Goal: Task Accomplishment & Management: Use online tool/utility

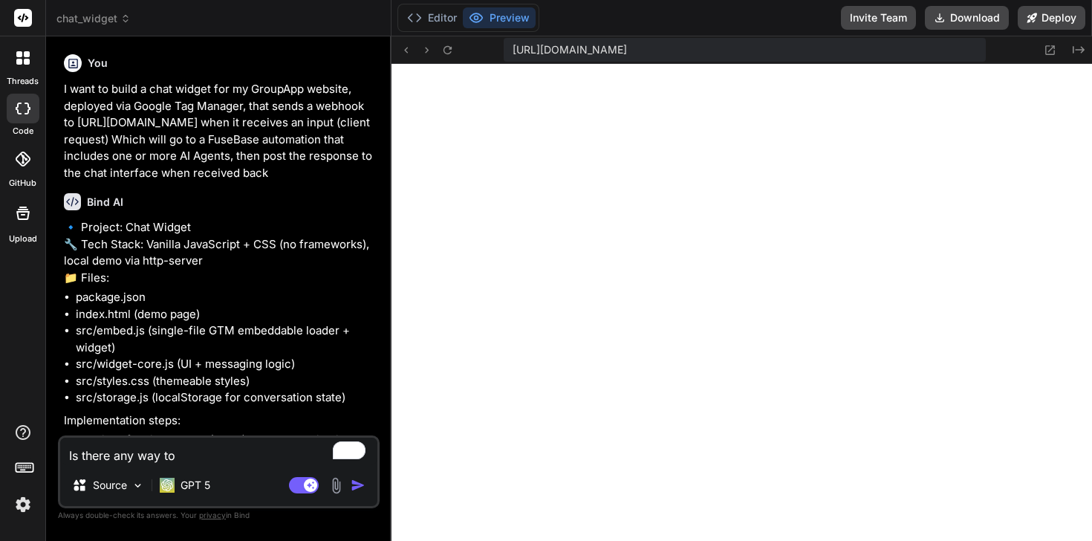
scroll to position [2780, 0]
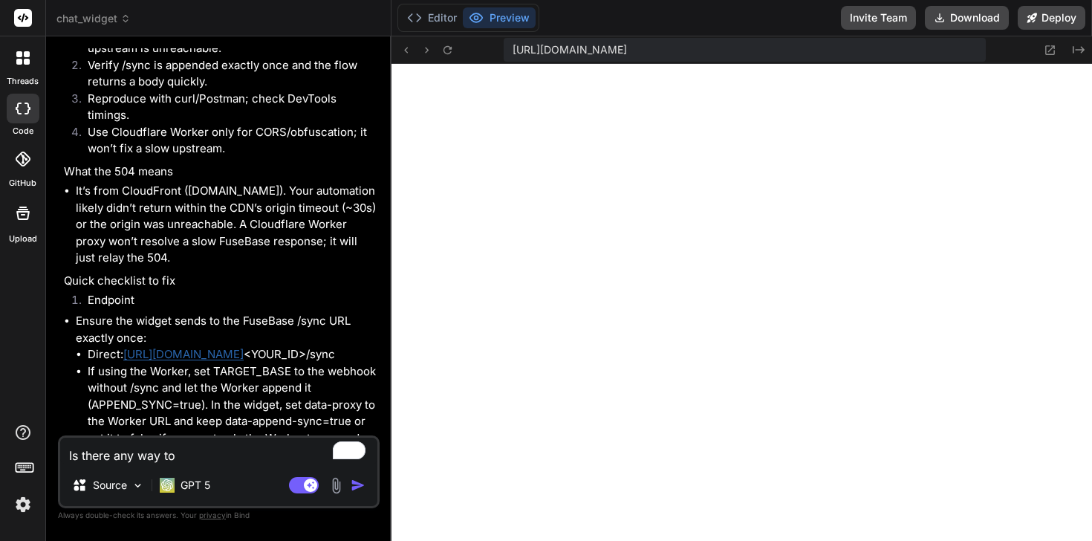
type textarea "x"
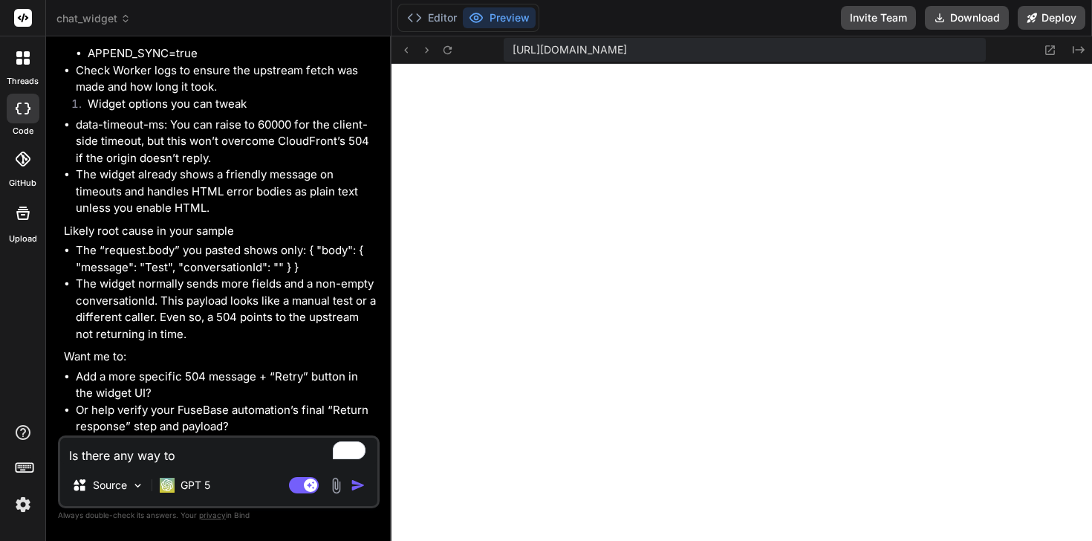
scroll to position [9070, 0]
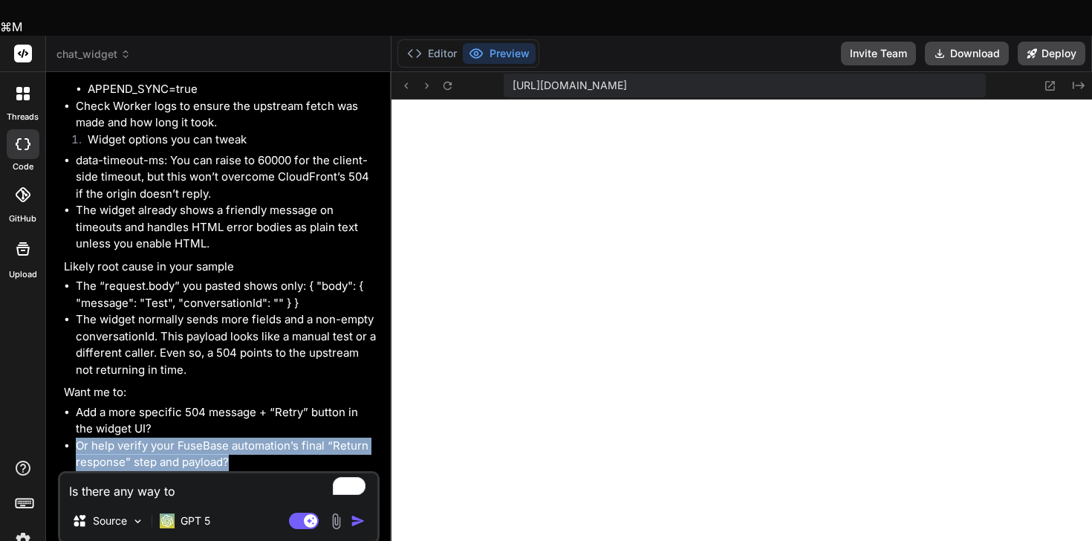
drag, startPoint x: 247, startPoint y: 423, endPoint x: 75, endPoint y: 412, distance: 171.9
click at [75, 412] on ul "Add a more specific 504 message + “Retry” button in the widget UI? Or help veri…" at bounding box center [220, 437] width 313 height 67
click at [134, 437] on li "Or help verify your FuseBase automation’s final “Return response” step and payl…" at bounding box center [226, 453] width 301 height 33
drag, startPoint x: 248, startPoint y: 419, endPoint x: 89, endPoint y: 416, distance: 159.0
click at [89, 437] on li "Or help verify your FuseBase automation’s final “Return response” step and payl…" at bounding box center [226, 453] width 301 height 33
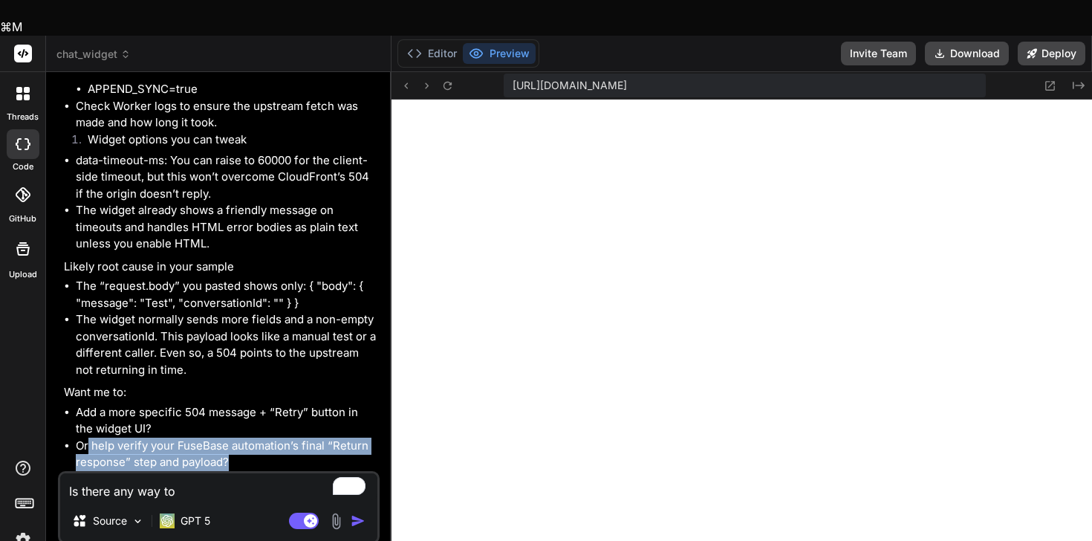
copy li "help verify your FuseBase automation’s final “Return response” step and payload?"
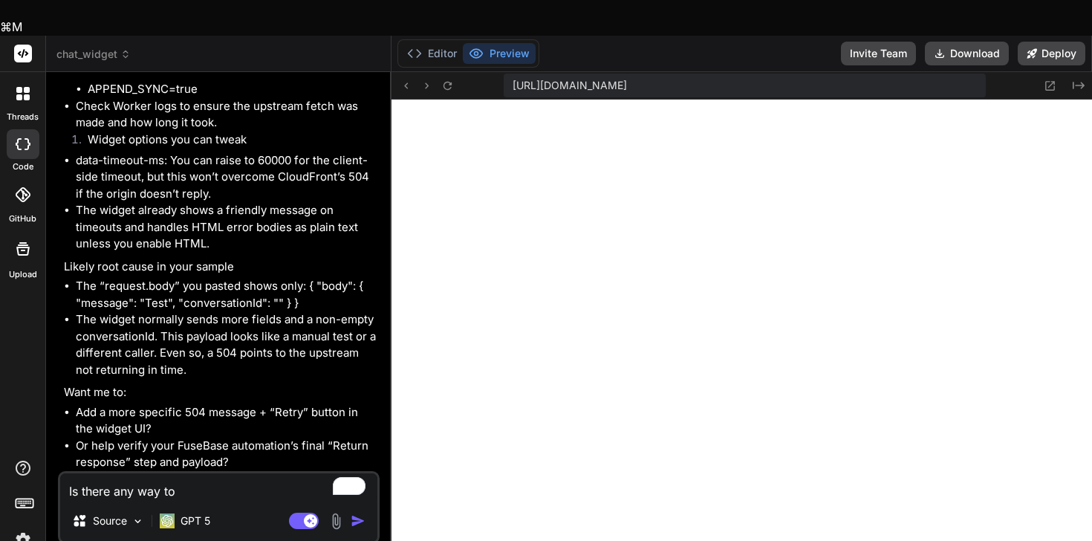
drag, startPoint x: 191, startPoint y: 462, endPoint x: 0, endPoint y: 446, distance: 191.6
click at [0, 444] on div "threads code GitHub Upload chat_widget Created with Pixso. Bind AI Web Search C…" at bounding box center [546, 306] width 1092 height 541
paste textarea "help verify your FuseBase automation’s final “Return response” step and payload?"
type textarea "help verify your FuseBase automation’s final “Return response” step and payload?"
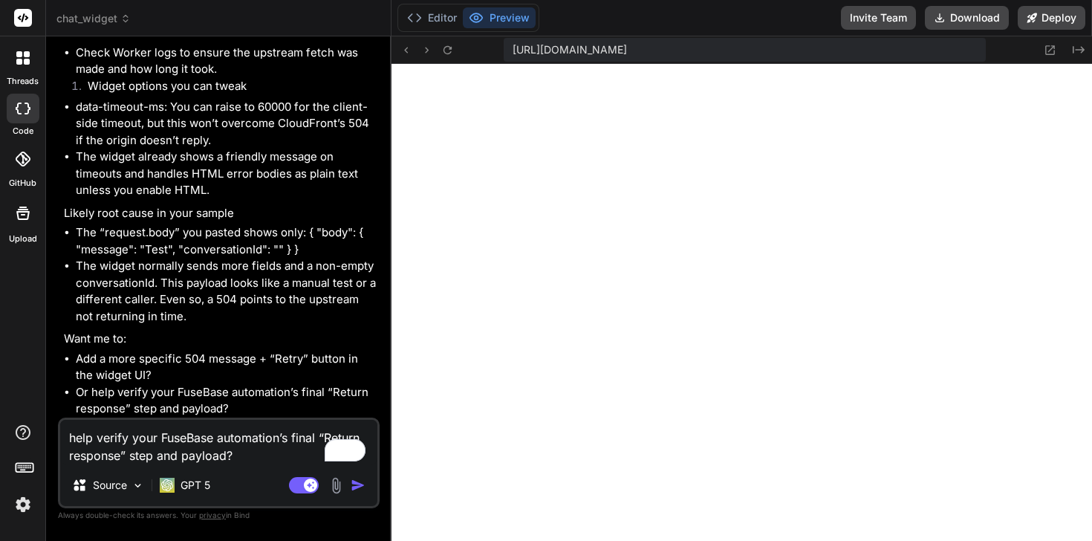
type textarea "x"
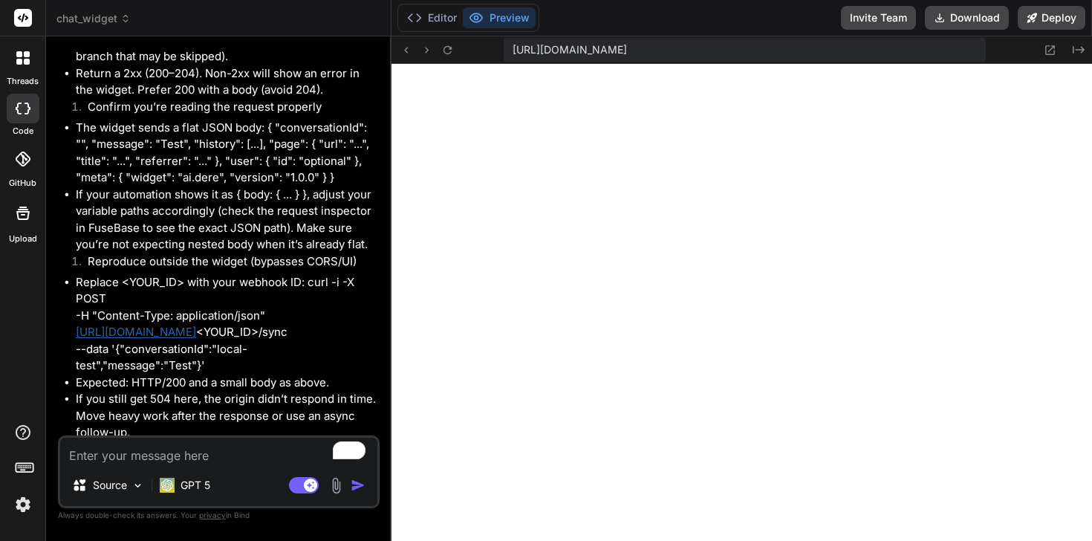
scroll to position [9824, 0]
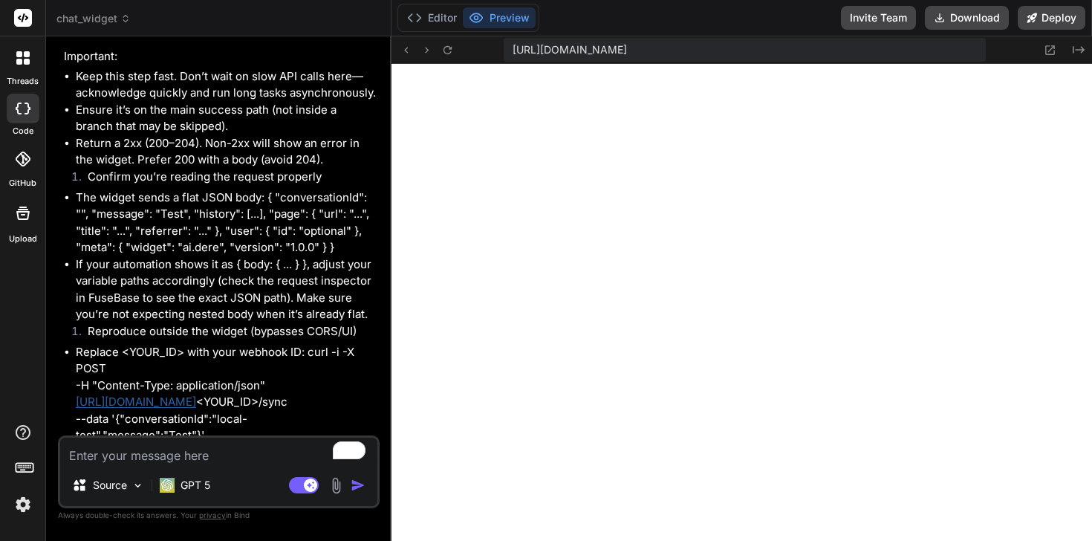
click at [206, 443] on textarea "To enrich screen reader interactions, please activate Accessibility in Grammarl…" at bounding box center [218, 450] width 317 height 27
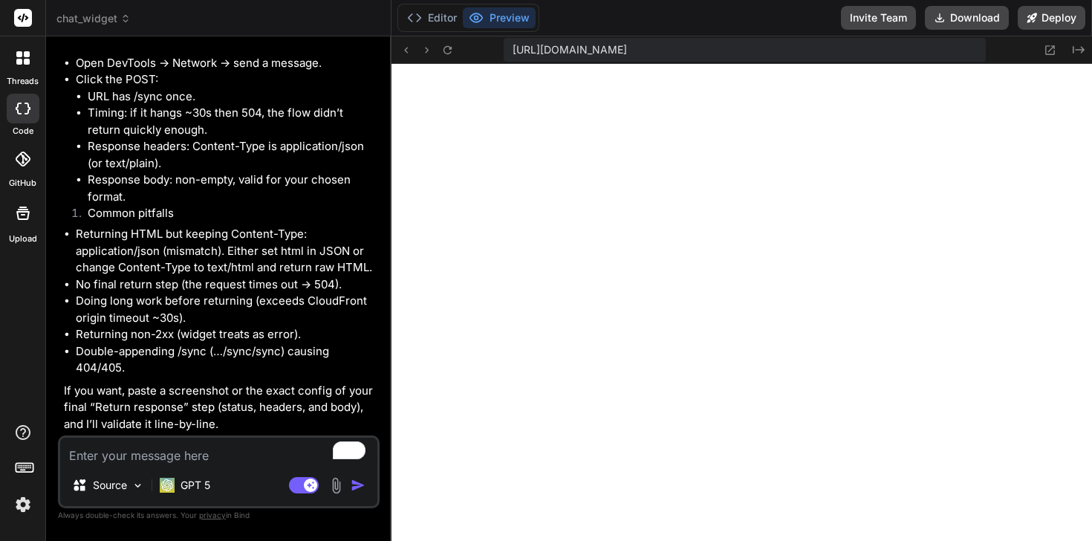
scroll to position [10446, 0]
click at [332, 483] on img at bounding box center [336, 485] width 17 height 17
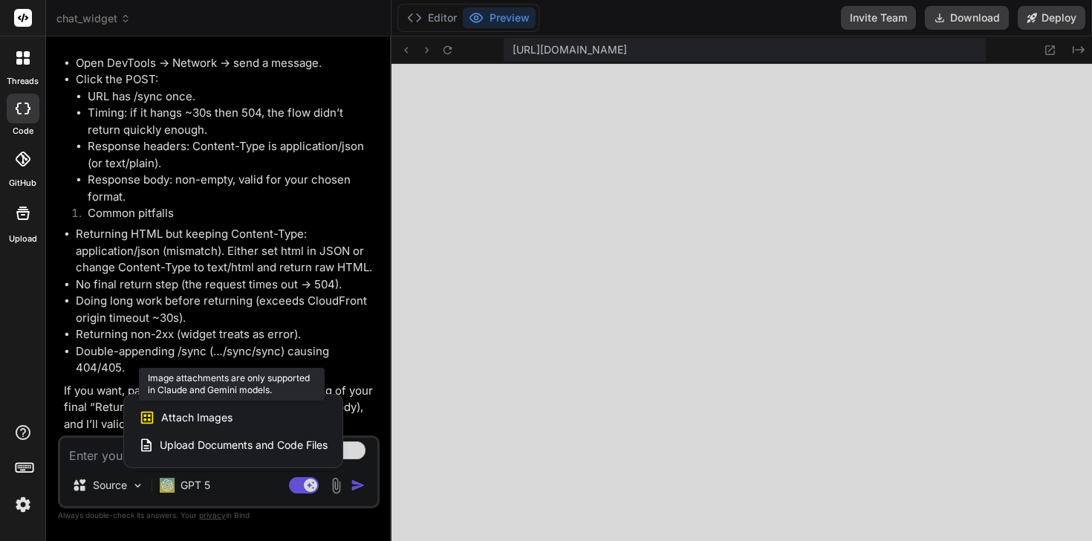
click at [281, 420] on div "Attach Images Image attachments are only supported in Claude and Gemini models." at bounding box center [233, 417] width 189 height 28
click at [346, 310] on div at bounding box center [546, 270] width 1092 height 541
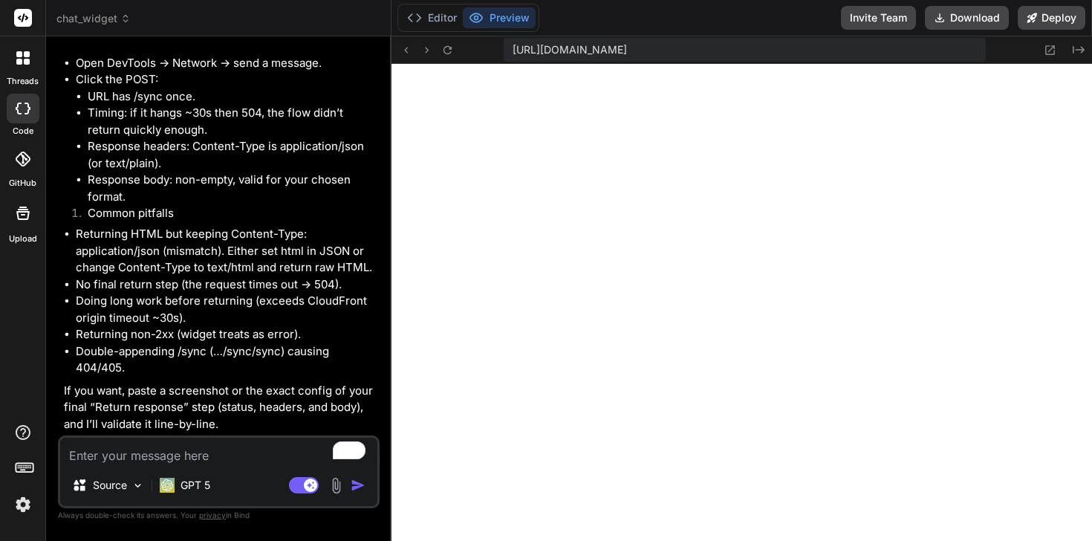
click at [127, 463] on textarea "To enrich screen reader interactions, please activate Accessibility in Grammarl…" at bounding box center [218, 450] width 317 height 27
click at [119, 492] on p "Source" at bounding box center [110, 485] width 34 height 15
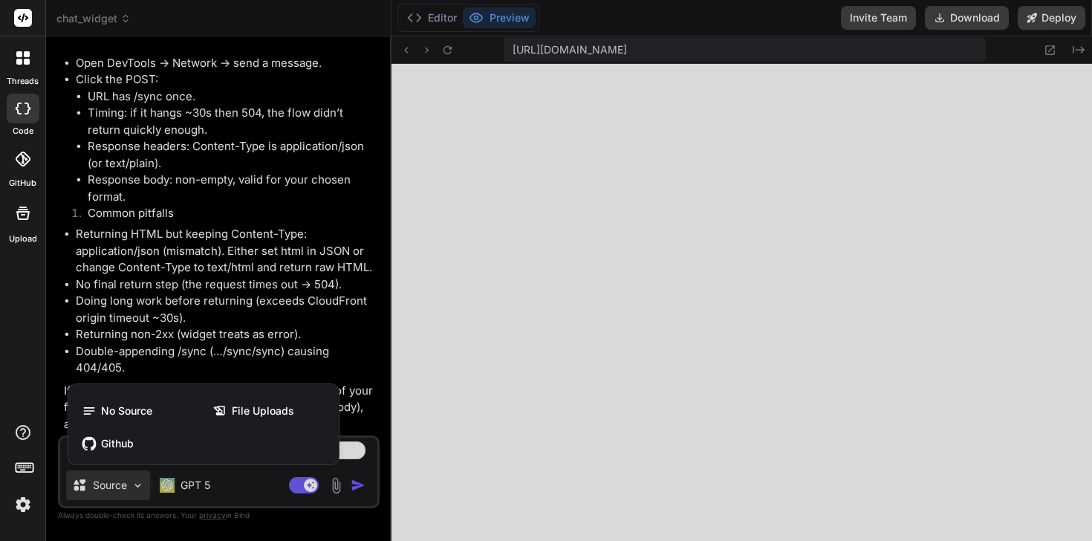
click at [195, 325] on div at bounding box center [546, 270] width 1092 height 541
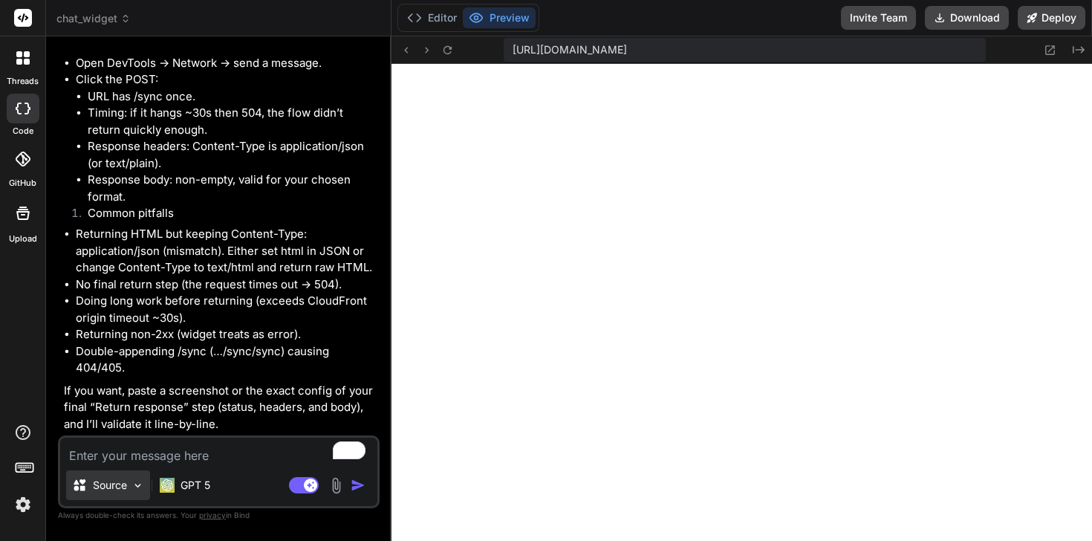
click at [105, 482] on p "Source" at bounding box center [110, 485] width 34 height 15
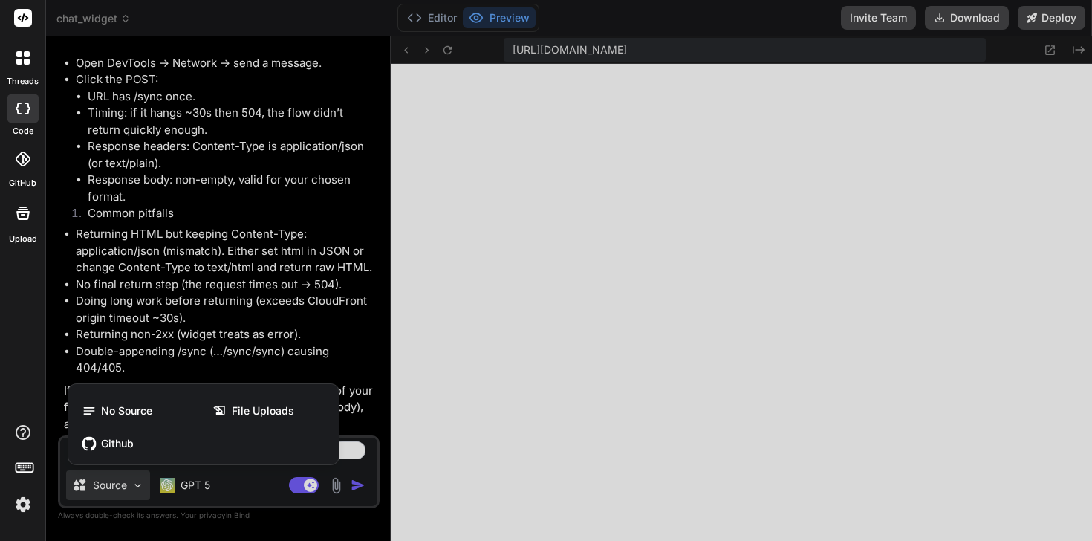
click at [194, 308] on div at bounding box center [546, 270] width 1092 height 541
type textarea "x"
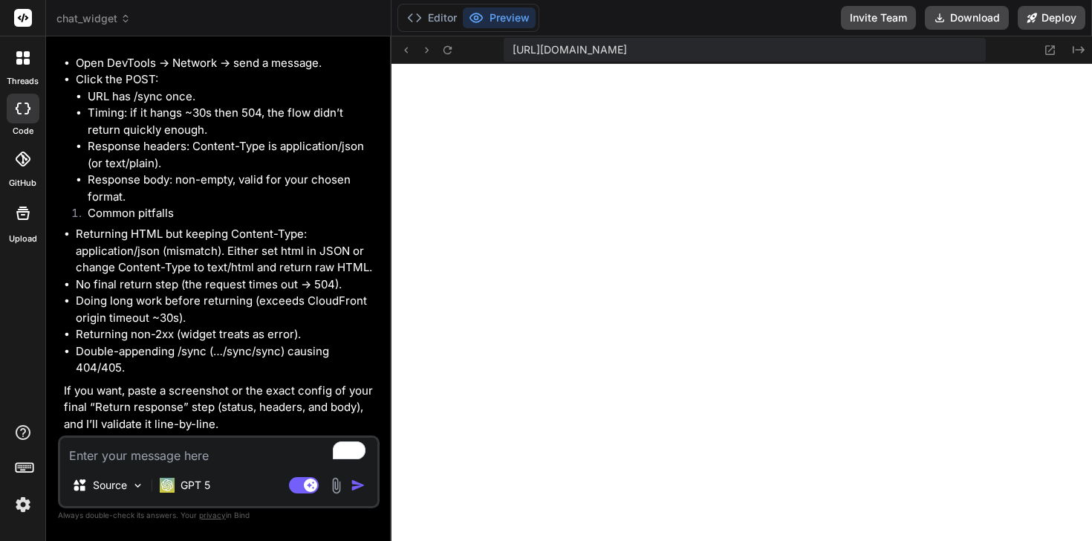
scroll to position [10629, 0]
click at [160, 446] on textarea "To enrich screen reader interactions, please activate Accessibility in Grammarl…" at bounding box center [218, 450] width 317 height 27
paste textarea "End Send HTTP request HTTP HTTP Sends HTTP requests and return responses Action…"
type textarea "End Send HTTP request HTTP HTTP Sends HTTP requests and return responses Action…"
type textarea "x"
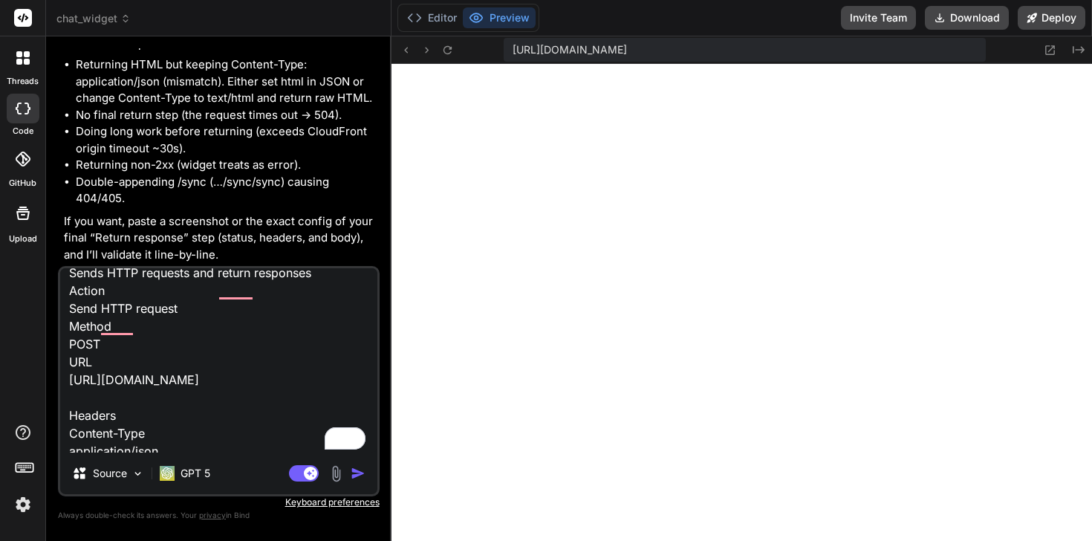
scroll to position [62, 0]
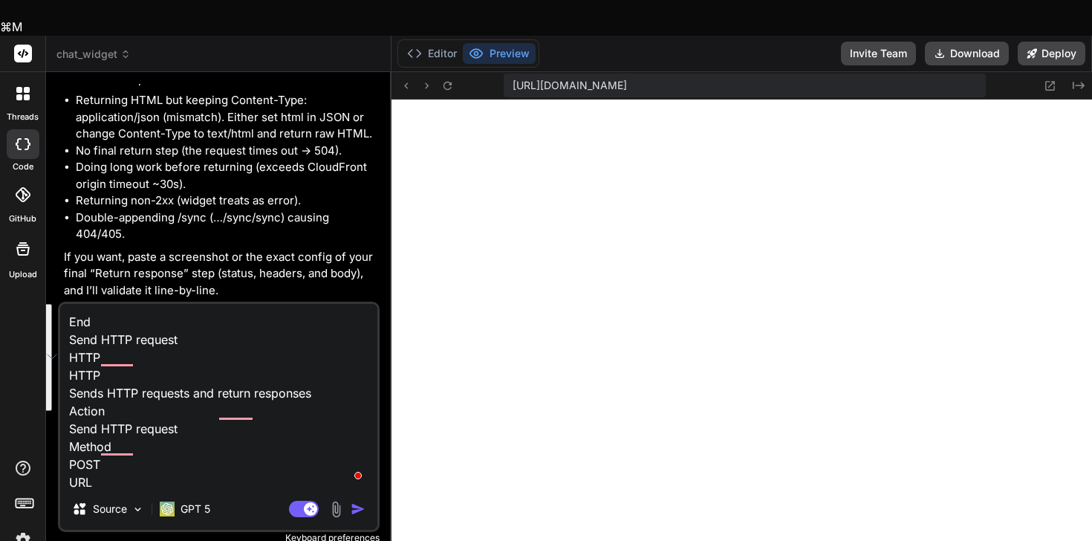
drag, startPoint x: 150, startPoint y: 335, endPoint x: 93, endPoint y: 235, distance: 115.4
click at [93, 235] on div "You I want to build a chat widget for my GroupApp website, deployed via Google …" at bounding box center [219, 330] width 322 height 492
type textarea "Send HTTP request Method POST URL [URL][DOMAIN_NAME] Headers Content-Type appli…"
type textarea "x"
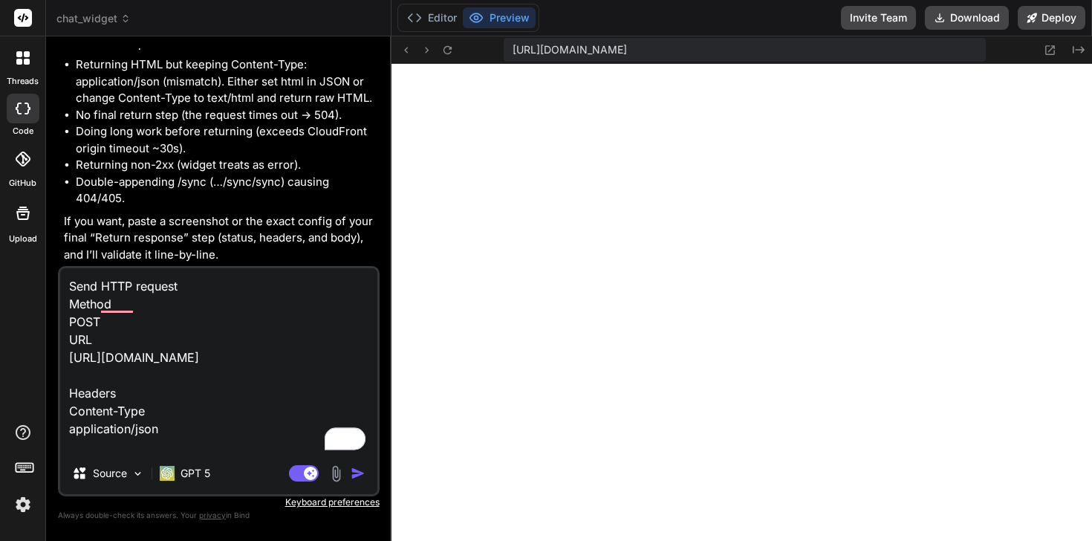
type textarea "Send HTTP request Method POST URL [URL][DOMAIN_NAME] Headers Content-Type appli…"
type textarea "x"
type textarea "Send HTTP request Method POST URL [URL][DOMAIN_NAME] Headers Content-Type appli…"
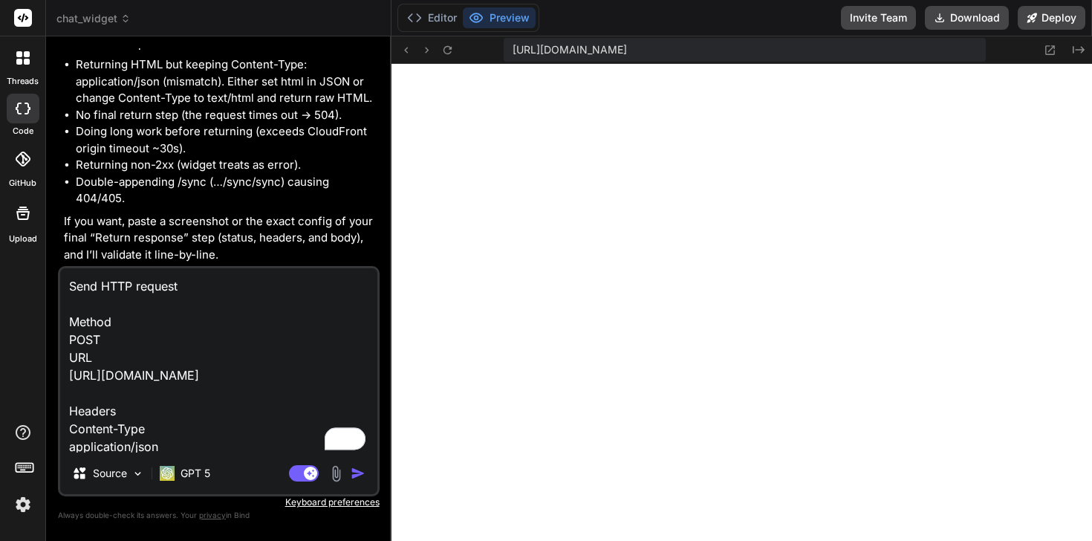
type textarea "x"
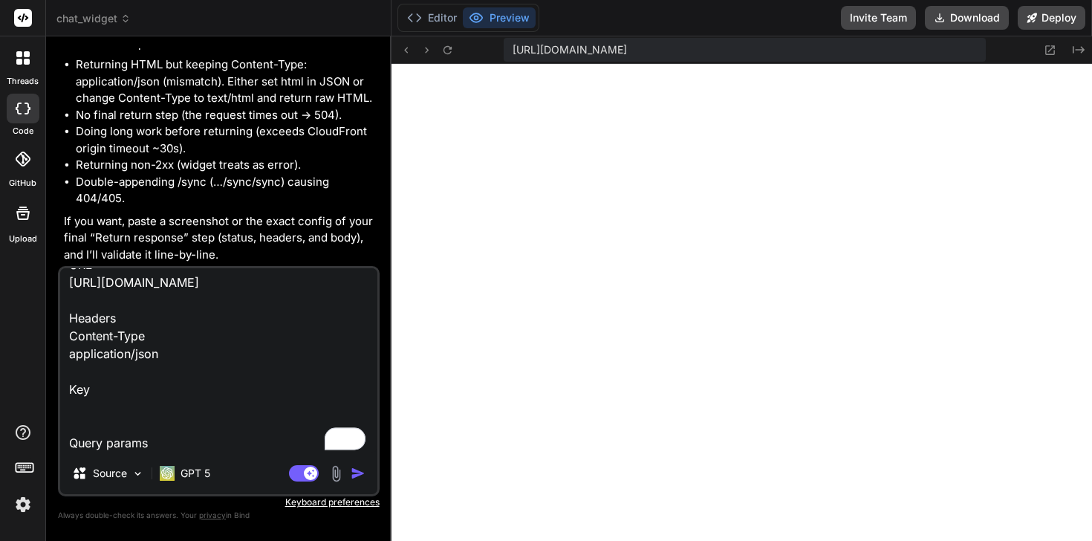
click at [71, 371] on textarea "Send HTTP request Method POST URL [URL][DOMAIN_NAME] Headers Content-Type appli…" at bounding box center [218, 360] width 317 height 184
type textarea "Send HTTP request Method POST URL [URL][DOMAIN_NAME] Headers Content-Typeapplic…"
type textarea "x"
type textarea "Send HTTP request Method POST URL [URL][DOMAIN_NAME] Headers Content-Type:appli…"
type textarea "x"
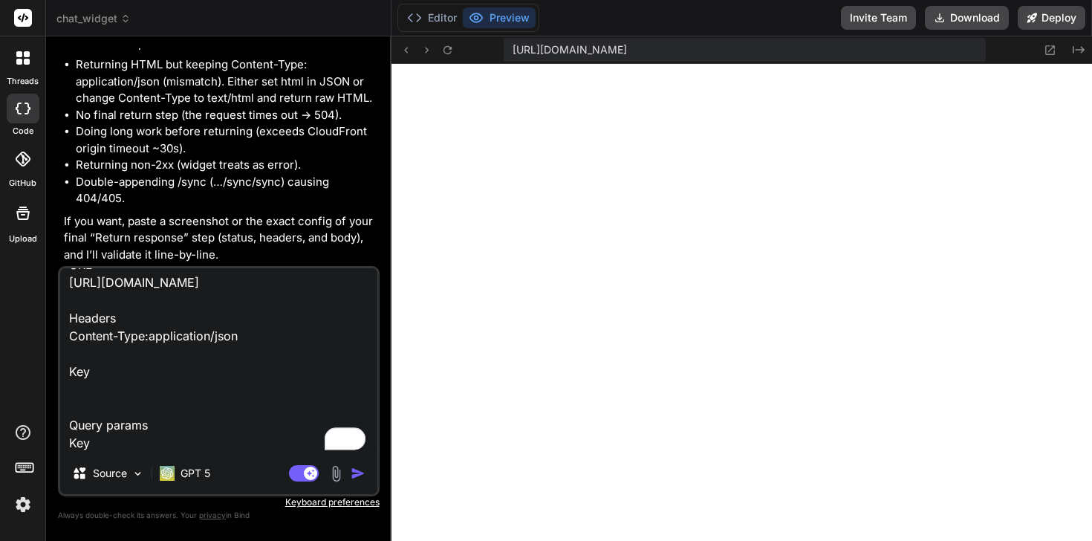
type textarea "Send HTTP request Method POST URL [URL][DOMAIN_NAME] Headers Content-Type: appl…"
type textarea "x"
type textarea "Send HTTP request Method POST URL [URL][DOMAIN_NAME] Headers Content-Type: appl…"
type textarea "x"
type textarea "Send HTTP request Method POST URL [URL][DOMAIN_NAME] Headers Content-Type: appl…"
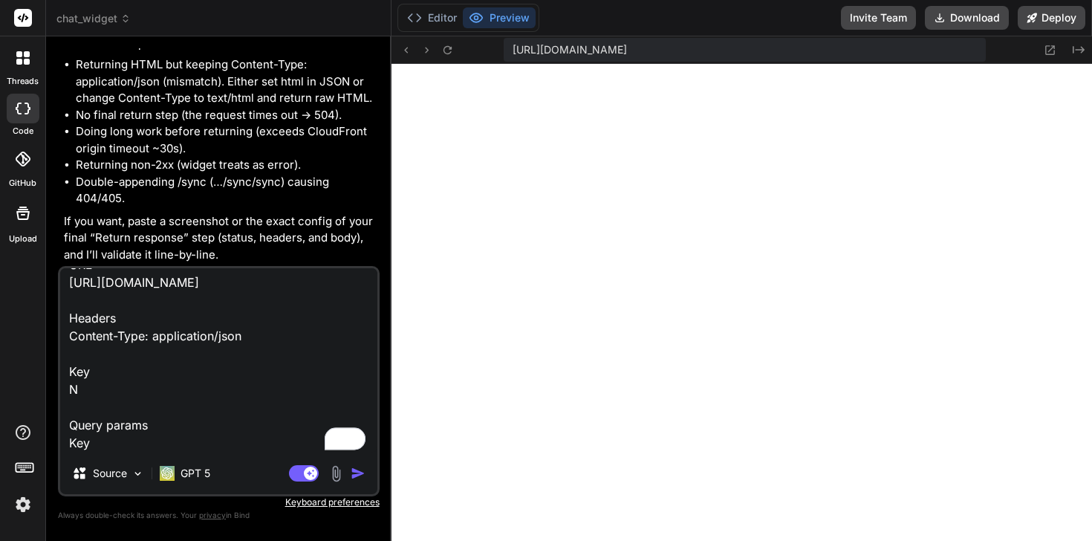
type textarea "x"
type textarea "Send HTTP request Method POST URL [URL][DOMAIN_NAME] Headers Content-Type: appl…"
type textarea "x"
type textarea "Send HTTP request Method POST URL [URL][DOMAIN_NAME] Headers Content-Type: appl…"
type textarea "x"
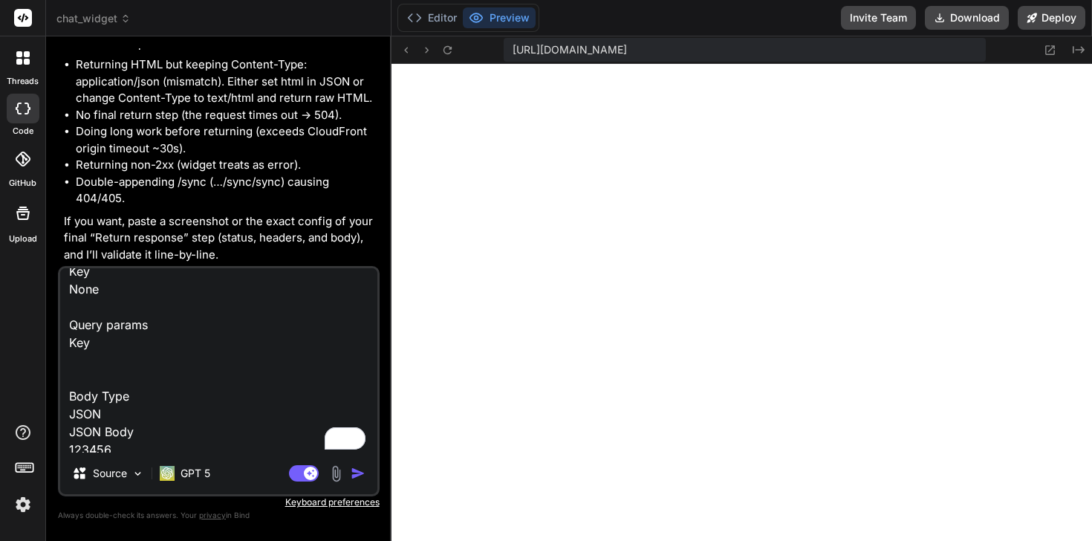
type textarea "Send HTTP request Method POST URL [URL][DOMAIN_NAME] Headers Content-Type: appl…"
type textarea "x"
type textarea "Send HTTP request Method POST URL [URL][DOMAIN_NAME] Headers Content-Type: appl…"
type textarea "x"
type textarea "Send HTTP request Method POST URL [URL][DOMAIN_NAME] Headers Content-Type: appl…"
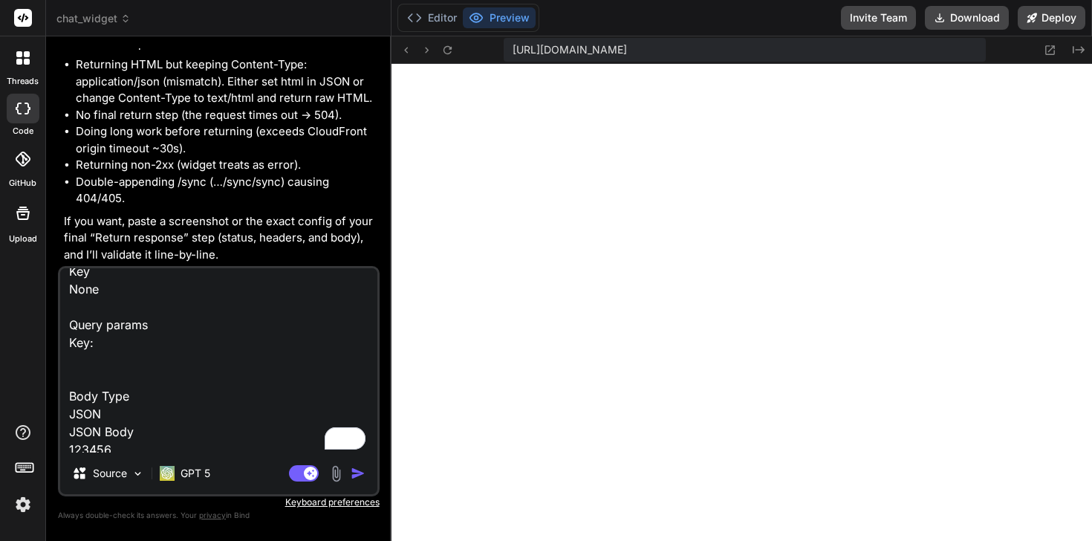
type textarea "x"
type textarea "Send HTTP request Method POST URL [URL][DOMAIN_NAME] Headers Content-Type: appl…"
type textarea "x"
type textarea "Send HTTP request Method POST URL [URL][DOMAIN_NAME] Headers Content-Type: appl…"
type textarea "x"
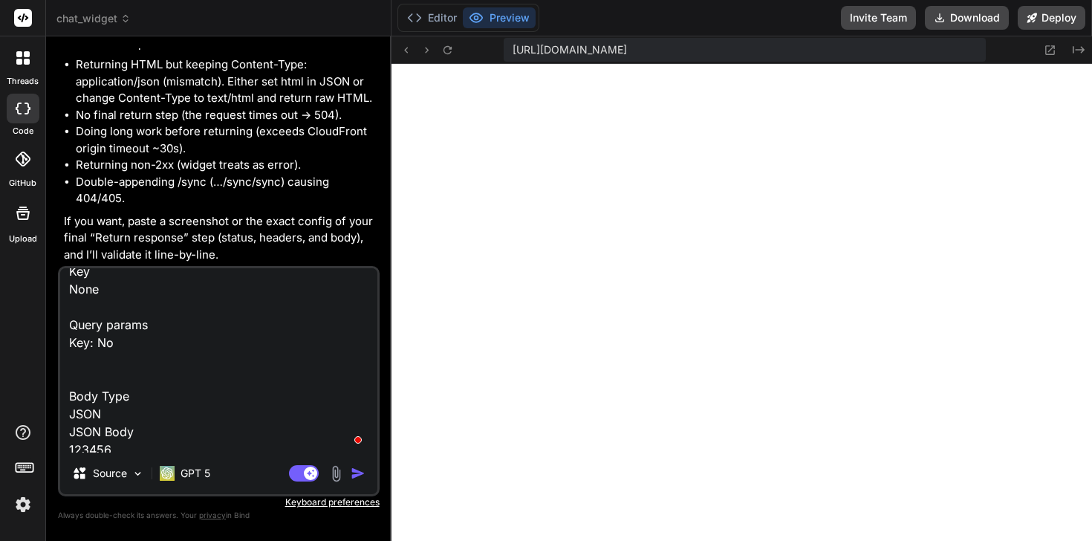
type textarea "Send HTTP request Method POST URL [URL][DOMAIN_NAME] Headers Content-Type: appl…"
type textarea "x"
type textarea "Send HTTP request Method POST URL [URL][DOMAIN_NAME] Headers Content-Type: appl…"
type textarea "x"
type textarea "Send HTTP request Method POST URL [URL][DOMAIN_NAME] Headers Content-Type: appl…"
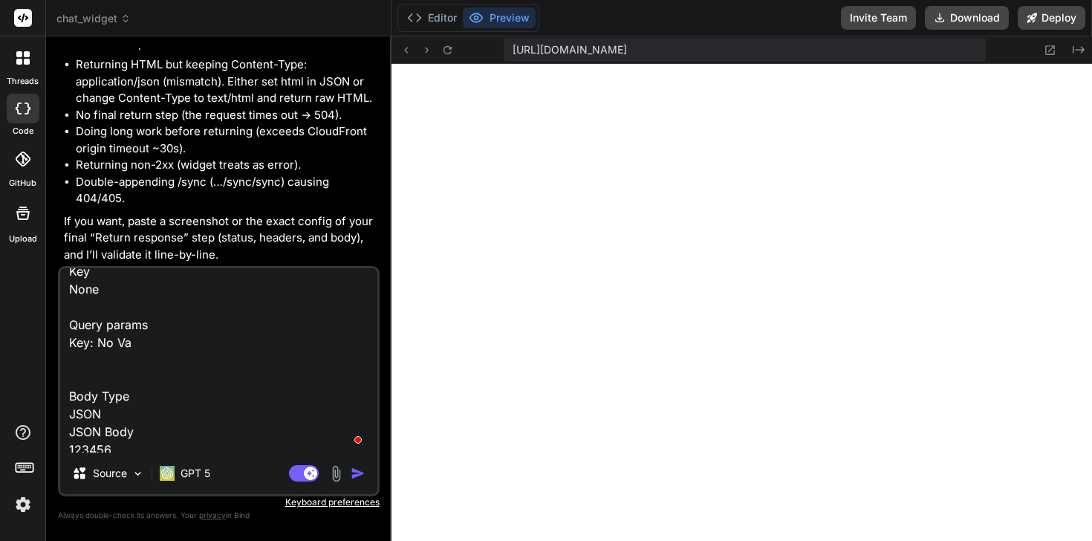
type textarea "x"
type textarea "Send HTTP request Method POST URL [URL][DOMAIN_NAME] Headers Content-Type: appl…"
type textarea "x"
type textarea "Send HTTP request Method POST URL [URL][DOMAIN_NAME] Headers Content-Type: appl…"
type textarea "x"
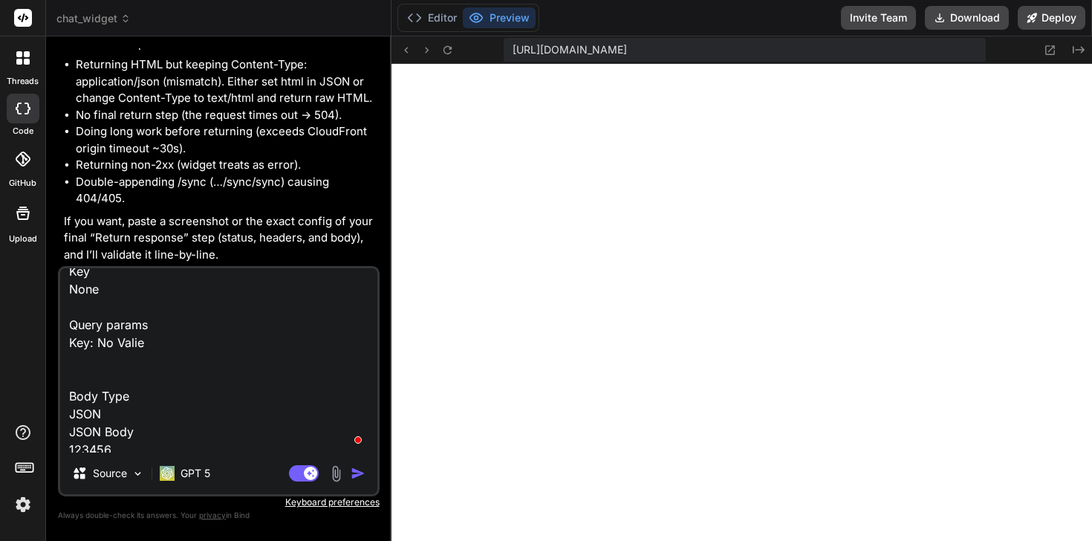
type textarea "Send HTTP request Method POST URL [URL][DOMAIN_NAME] Headers Content-Type: appl…"
type textarea "x"
type textarea "Send HTTP request Method POST URL [URL][DOMAIN_NAME] Headers Content-Type: appl…"
type textarea "x"
type textarea "Send HTTP request Method POST URL [URL][DOMAIN_NAME] Headers Content-Type: appl…"
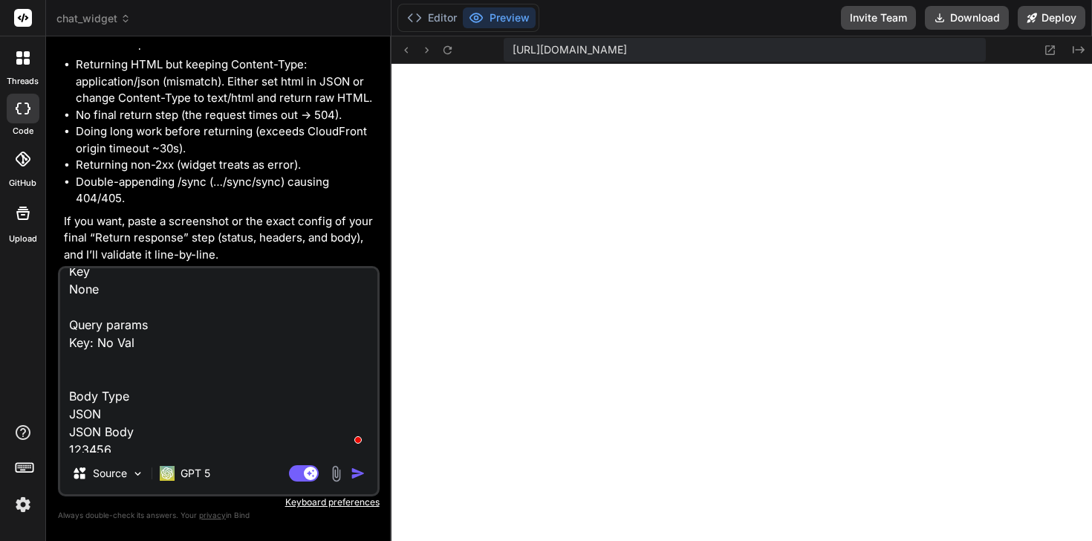
type textarea "x"
type textarea "Send HTTP request Method POST URL [URL][DOMAIN_NAME] Headers Content-Type: appl…"
type textarea "x"
type textarea "Send HTTP request Method POST URL [URL][DOMAIN_NAME] Headers Content-Type: appl…"
type textarea "x"
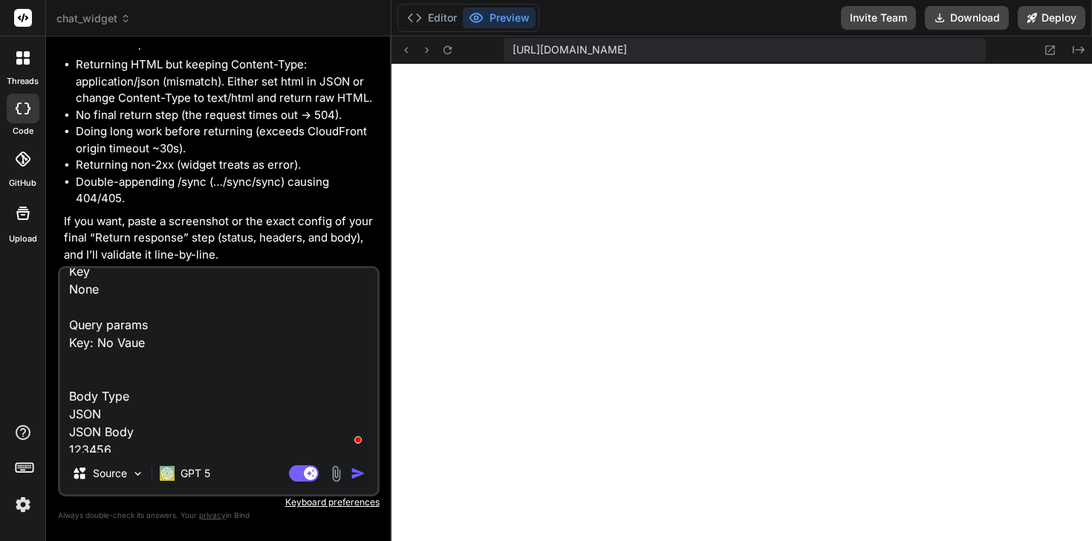
type textarea "Send HTTP request Method POST URL [URL][DOMAIN_NAME] Headers Content-Type: appl…"
type textarea "x"
type textarea "Send HTTP request Method POST URL [URL][DOMAIN_NAME] Headers Content-Type: appl…"
type textarea "x"
type textarea "Send HTTP request Method POST URL [URL][DOMAIN_NAME] Headers Content-Type: appl…"
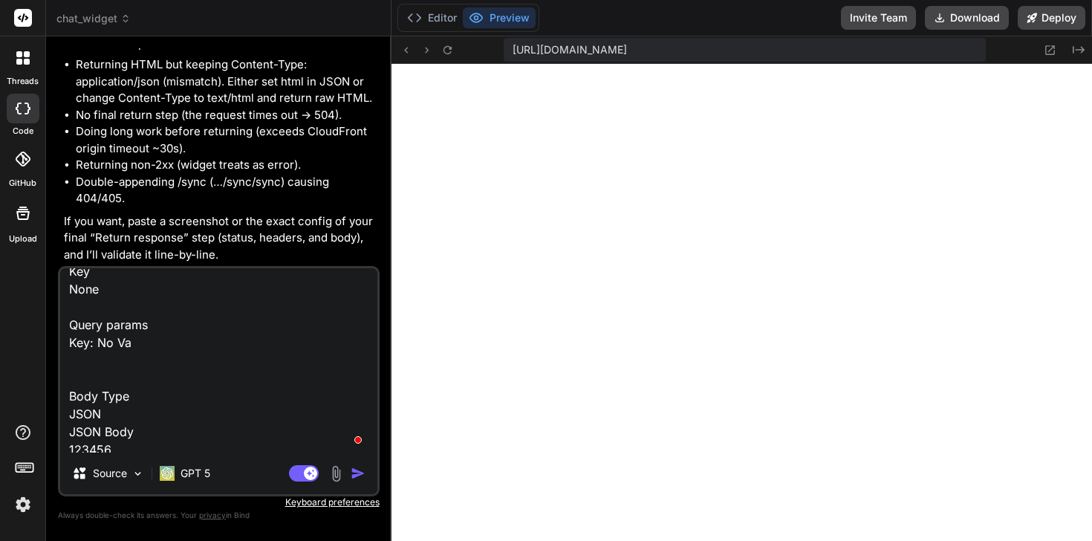
type textarea "x"
type textarea "Send HTTP request Method POST URL [URL][DOMAIN_NAME] Headers Content-Type: appl…"
type textarea "x"
type textarea "Send HTTP request Method POST URL [URL][DOMAIN_NAME] Headers Content-Type: appl…"
type textarea "x"
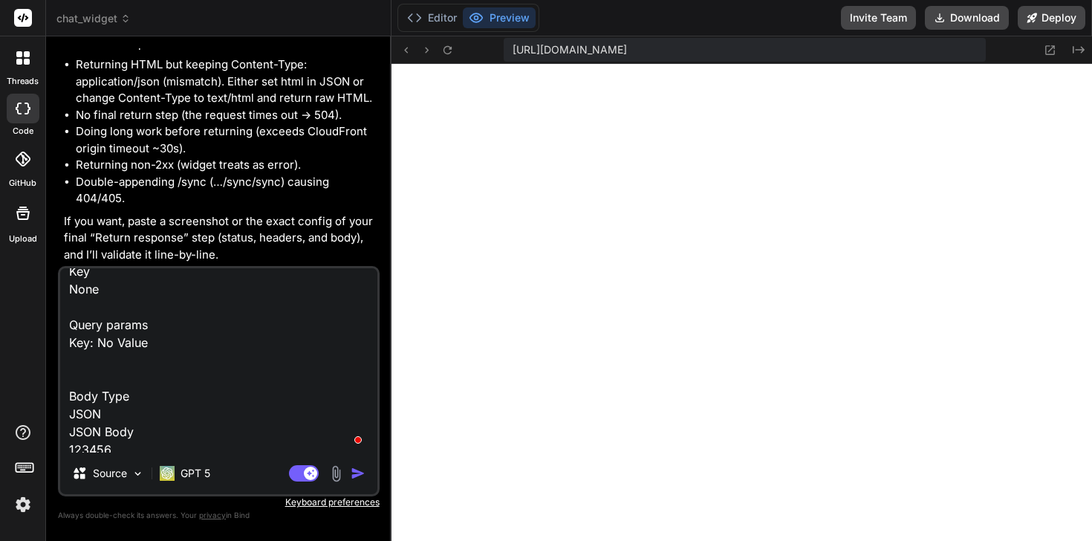
click at [98, 392] on textarea "Send HTTP request Method POST URL [URL][DOMAIN_NAME] Headers Content-Type: appl…" at bounding box center [218, 360] width 317 height 184
type textarea "Send HTTP request Method POST URL [URL][DOMAIN_NAME] Headers Content-Type: appl…"
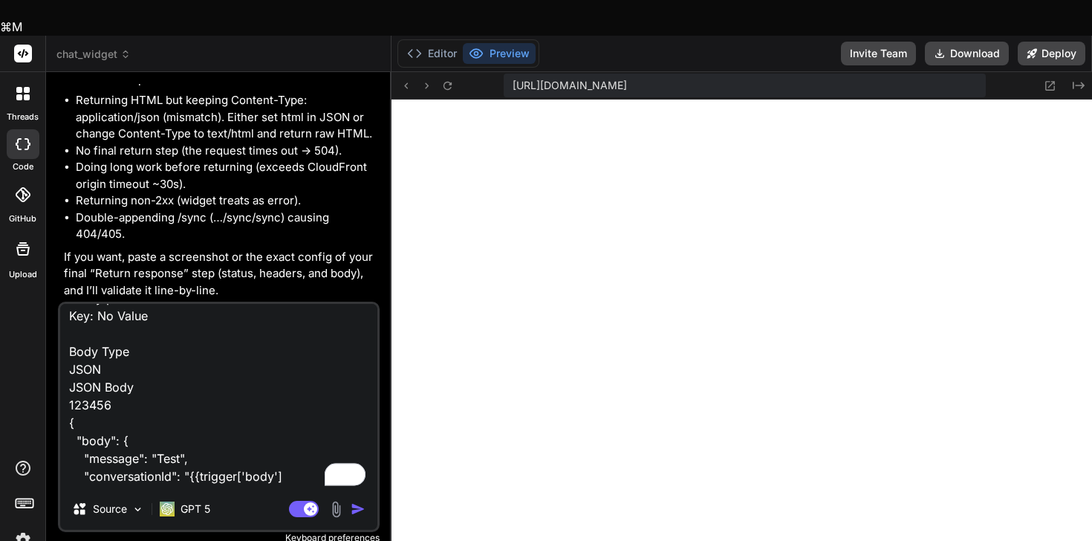
drag, startPoint x: 149, startPoint y: 368, endPoint x: 39, endPoint y: 369, distance: 109.9
click at [39, 369] on div "threads code GitHub Upload chat_widget Created with Pixso. Bind AI Web Search C…" at bounding box center [546, 306] width 1092 height 541
click at [130, 351] on textarea "Send HTTP request Method POST URL [URL][DOMAIN_NAME] Headers Content-Type: appl…" at bounding box center [218, 396] width 317 height 184
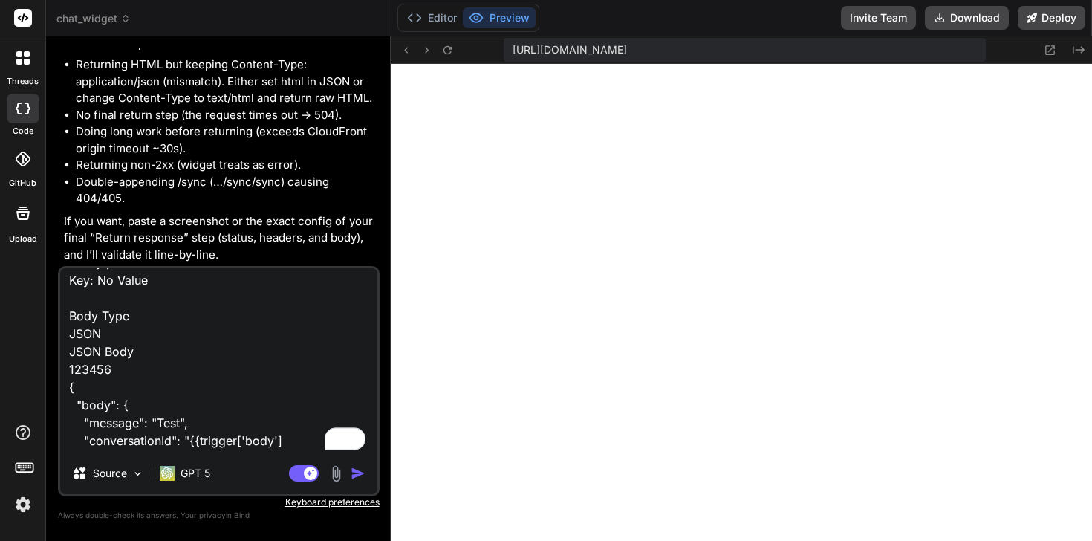
type textarea "x"
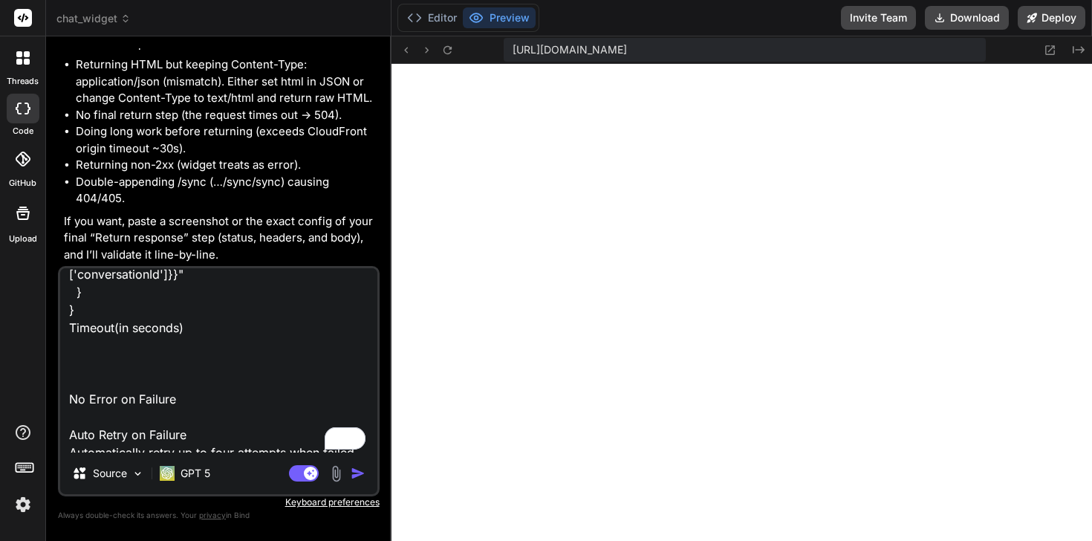
type textarea "Send HTTP request Method POST URL [URL][DOMAIN_NAME] Headers Content-Type: appl…"
click at [220, 351] on textarea "Send HTTP request Method POST URL [URL][DOMAIN_NAME] Headers Content-Type: appl…" at bounding box center [218, 360] width 317 height 184
type textarea "x"
type textarea "Send HTTP request Method POST URL [URL][DOMAIN_NAME] Headers Content-Type: appl…"
type textarea "x"
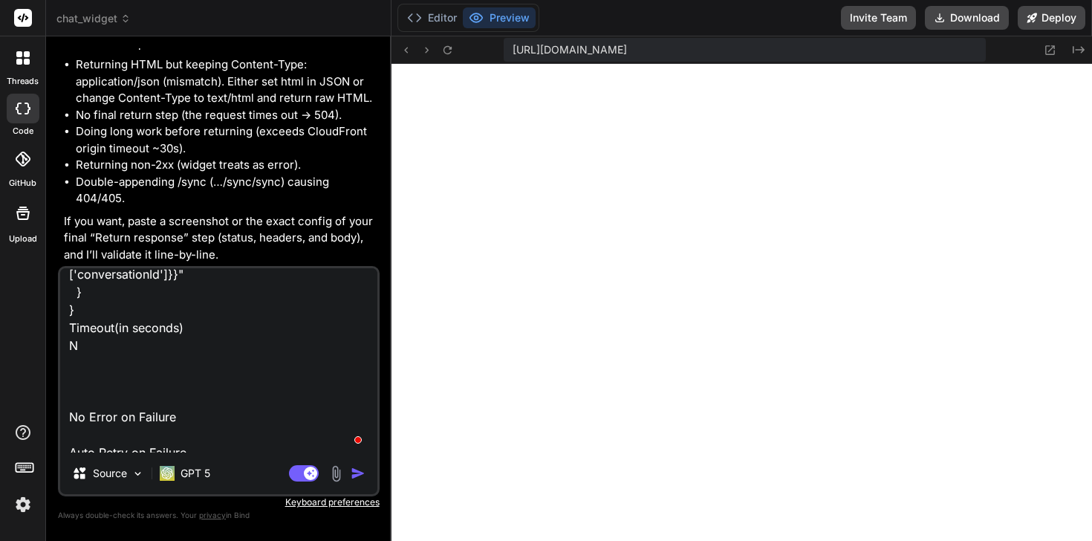
type textarea "Send HTTP request Method POST URL [URL][DOMAIN_NAME] Headers Content-Type: appl…"
type textarea "x"
type textarea "Send HTTP request Method POST URL [URL][DOMAIN_NAME] Headers Content-Type: appl…"
type textarea "x"
type textarea "Send HTTP request Method POST URL [URL][DOMAIN_NAME] Headers Content-Type: appl…"
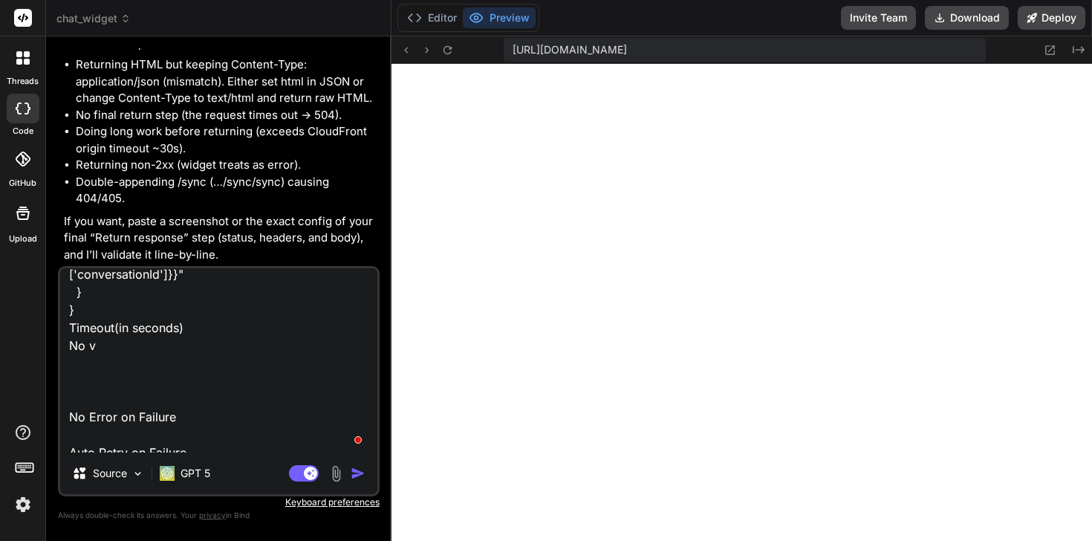
type textarea "x"
type textarea "Send HTTP request Method POST URL [URL][DOMAIN_NAME] Headers Content-Type: appl…"
type textarea "x"
type textarea "Send HTTP request Method POST URL [URL][DOMAIN_NAME] Headers Content-Type: appl…"
type textarea "x"
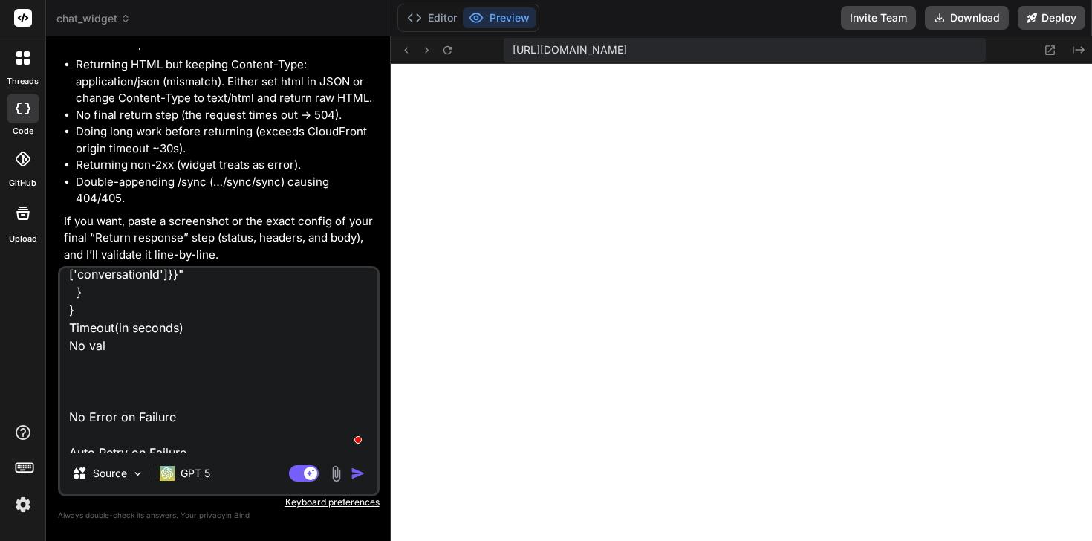
type textarea "Send HTTP request Method POST URL [URL][DOMAIN_NAME] Headers Content-Type: appl…"
type textarea "x"
type textarea "Send HTTP request Method POST URL [URL][DOMAIN_NAME] Headers Content-Type: appl…"
type textarea "x"
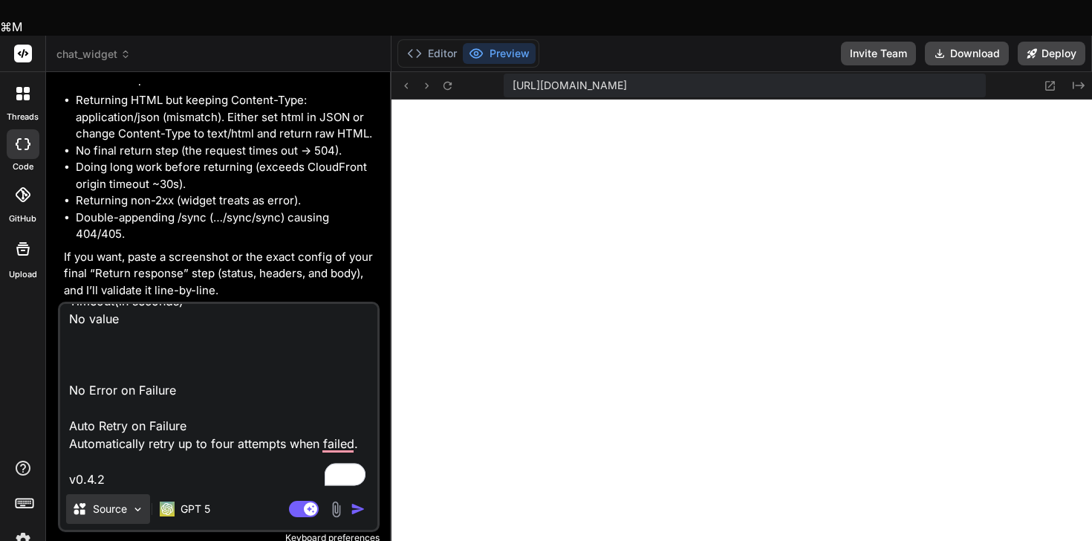
drag, startPoint x: 91, startPoint y: 332, endPoint x: 144, endPoint y: 475, distance: 152.0
click at [144, 479] on div "Send HTTP request Method POST URL [URL][DOMAIN_NAME] Headers Content-Type: appl…" at bounding box center [219, 417] width 322 height 230
type textarea "Send HTTP request Method POST URL [URL][DOMAIN_NAME] Headers Content-Type: appl…"
type textarea "x"
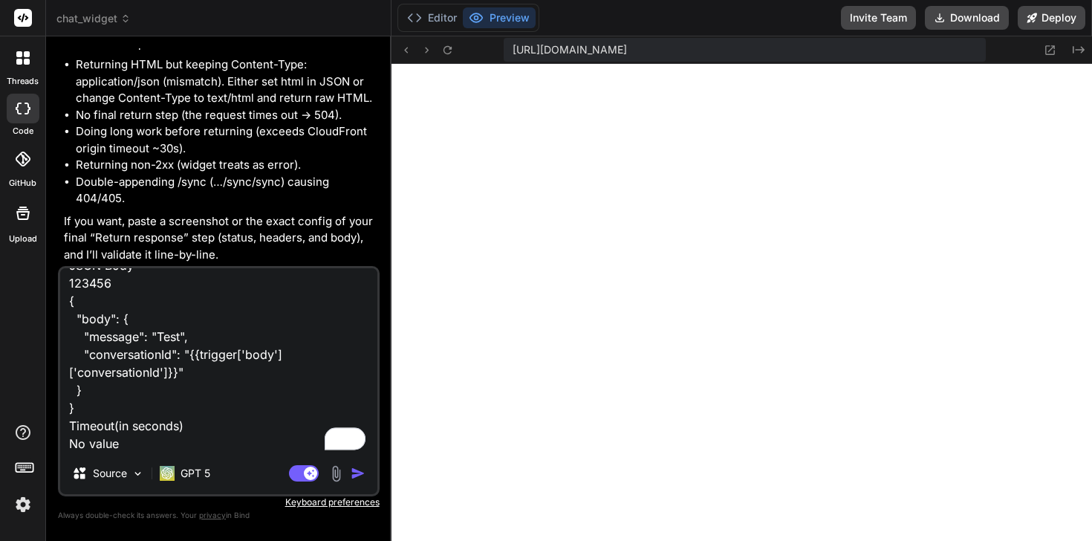
type textarea "Send HTTP request Method POST URL [URL][DOMAIN_NAME] Headers Content-Type: appl…"
click at [359, 471] on img "button" at bounding box center [358, 473] width 15 height 15
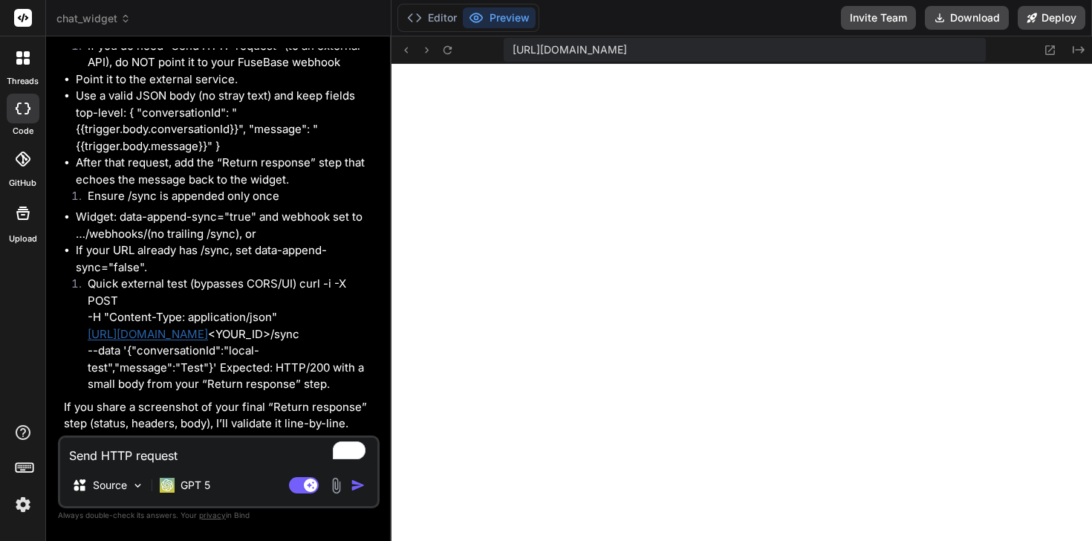
scroll to position [11368, 0]
type textarea "x"
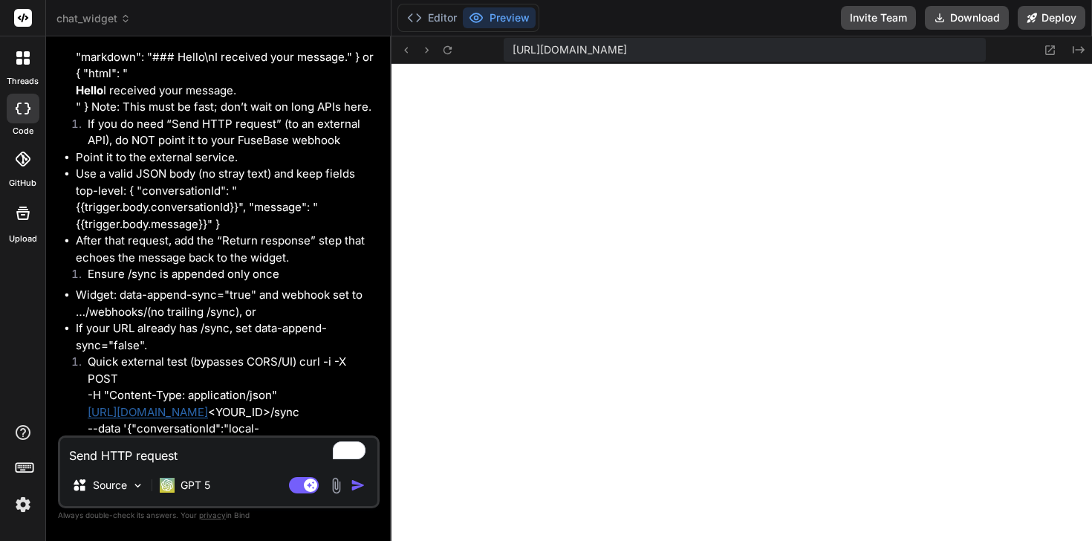
scroll to position [11233, 0]
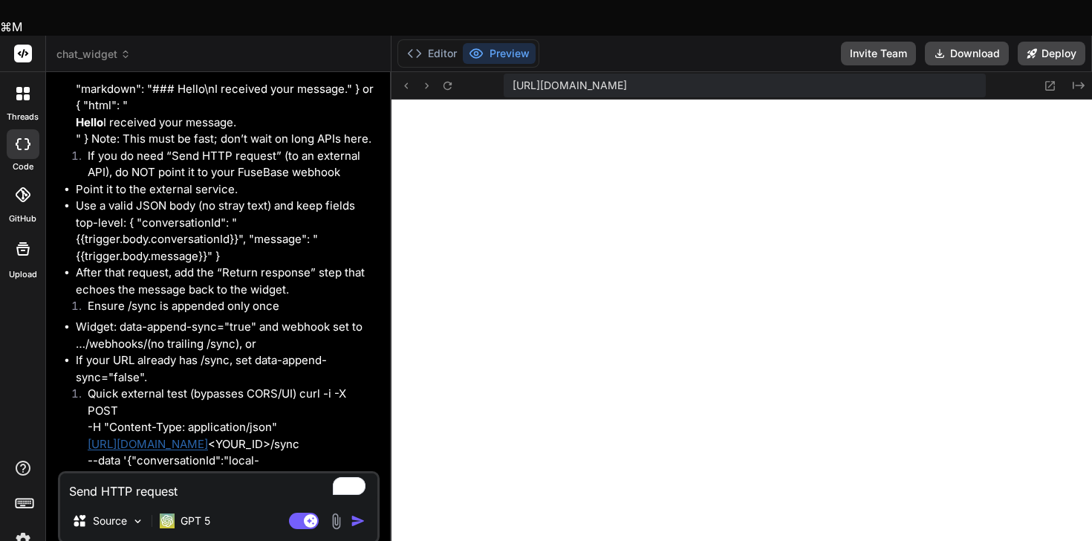
drag, startPoint x: 368, startPoint y: 315, endPoint x: 83, endPoint y: 302, distance: 284.7
copy li "Replace “Send HTTP request” with the flow’s “Return response” (a.k.a. HTTP Resp…"
click at [136, 473] on textarea "Send HTTP request Method POST URL [URL][DOMAIN_NAME] Headers Content-Type: appl…" at bounding box center [218, 486] width 317 height 27
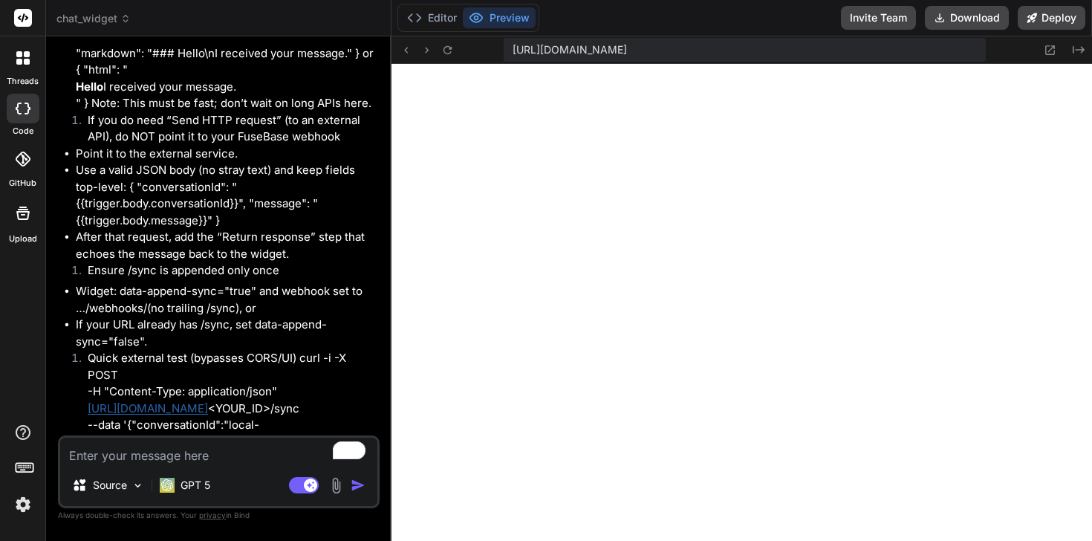
type textarea "I"
type textarea "x"
type textarea "I"
type textarea "x"
type textarea "I c"
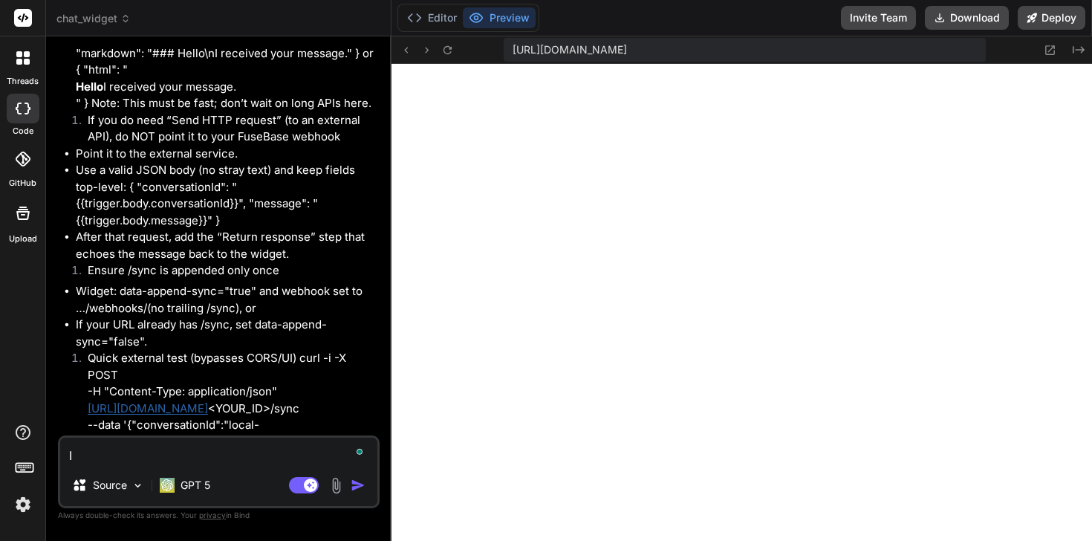
type textarea "x"
type textarea "I ca"
type textarea "x"
type textarea "I can"
type textarea "x"
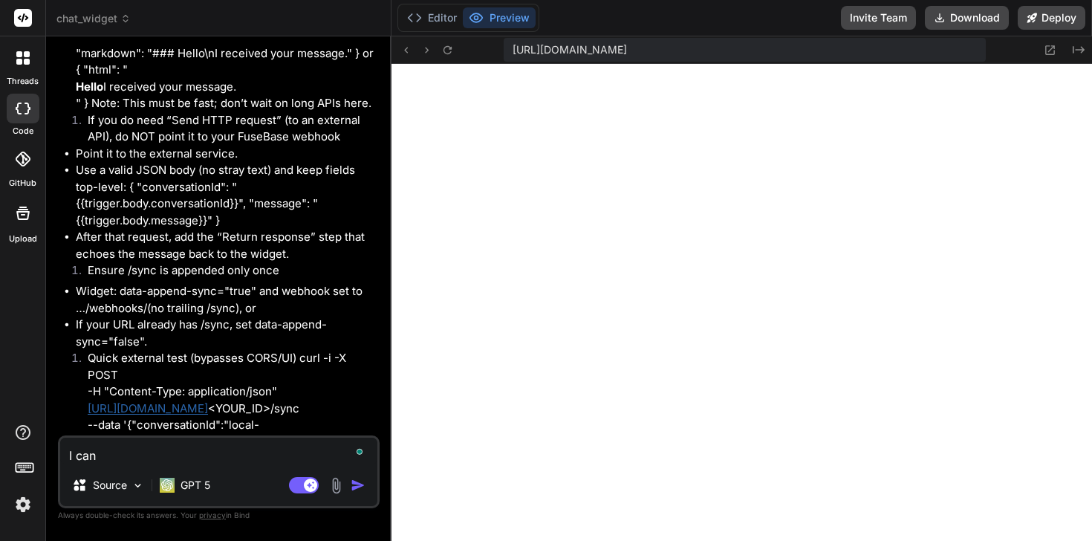
type textarea "I can'"
type textarea "x"
type textarea "I can't"
type textarea "x"
type textarea "I can't"
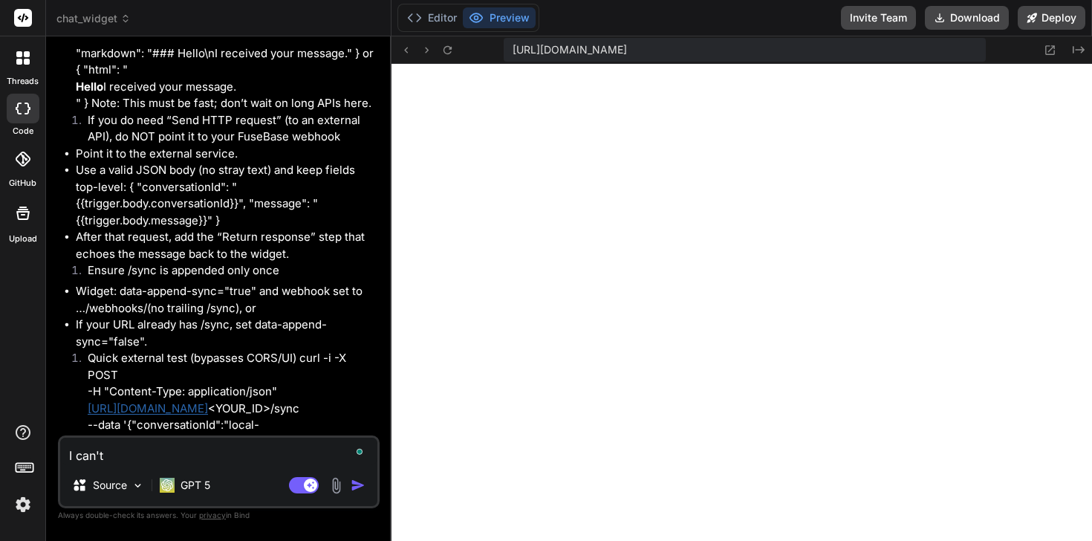
type textarea "x"
type textarea "I can't s"
type textarea "x"
type textarea "I can't se"
type textarea "x"
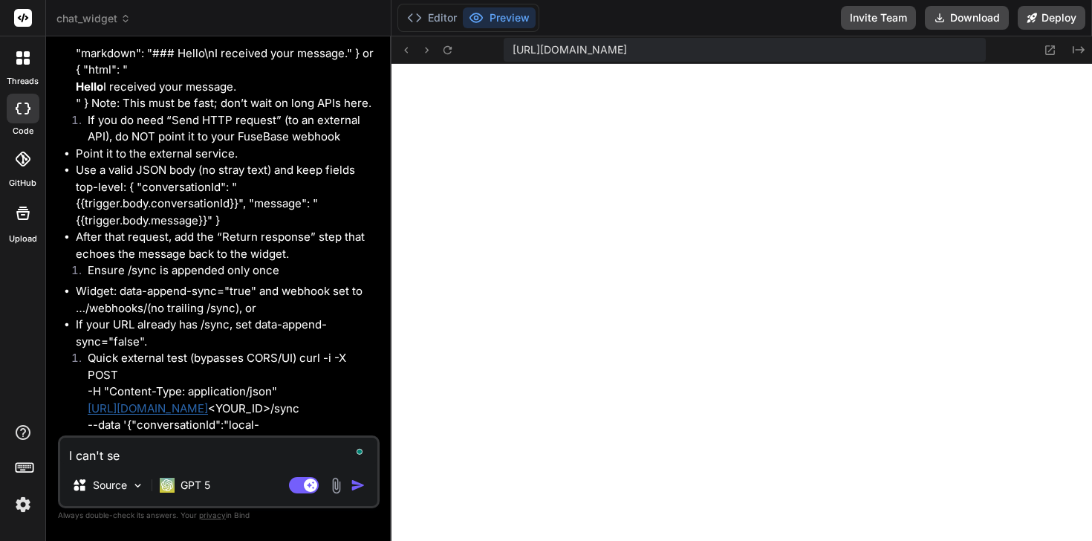
type textarea "I can't see"
type textarea "x"
type textarea "I can't see"
type textarea "x"
type textarea "I can't see a"
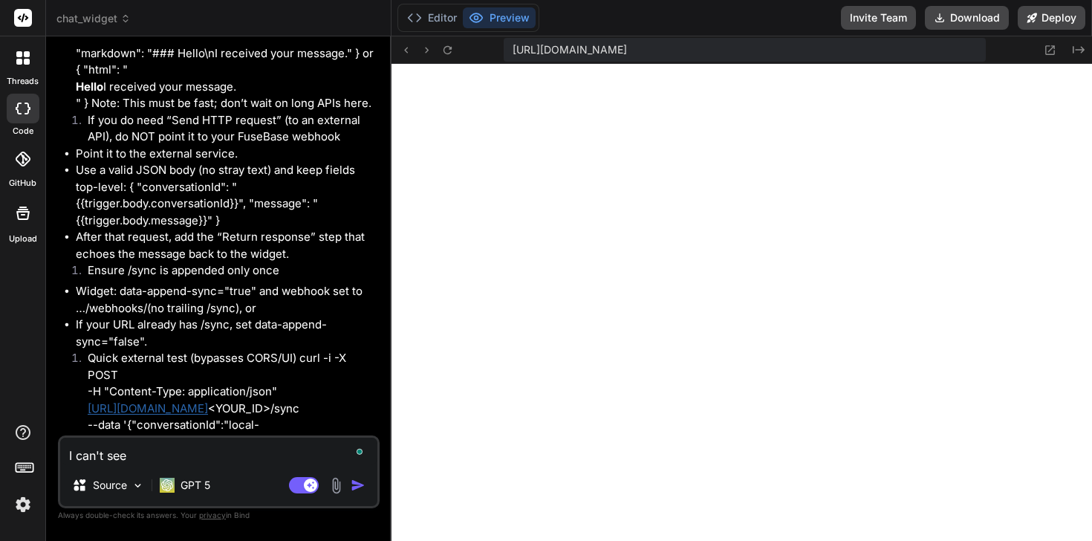
type textarea "x"
type textarea "I can't see an"
type textarea "x"
type textarea "I can't see any"
type textarea "x"
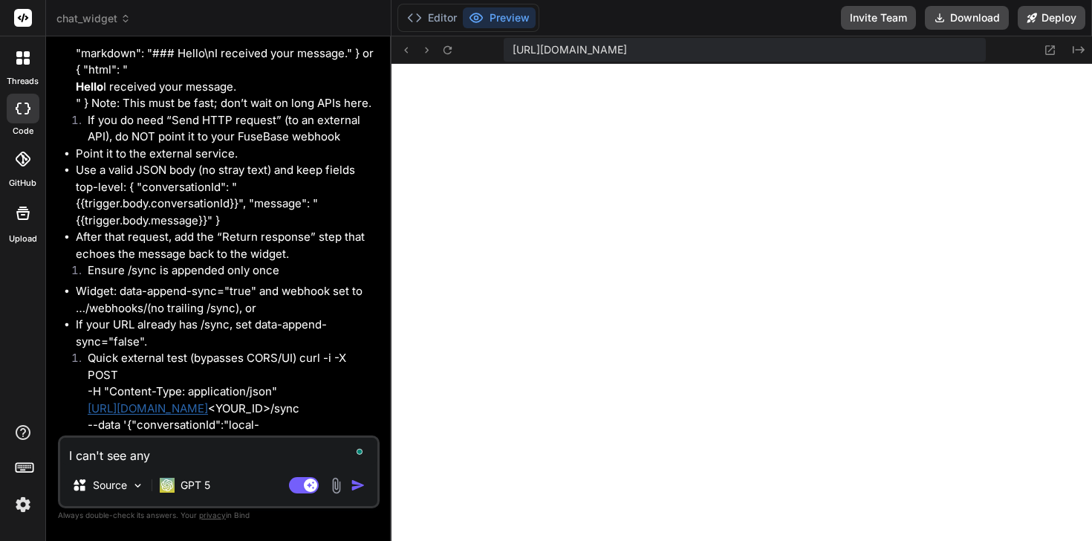
type textarea "I can't see any"
type textarea "x"
paste textarea "Replace “Send HTTP request” with the flow’s “Return response” (a.k.a. HTTP Resp…"
type textarea "I can't see any Replace “Send HTTP request” with the flow’s “Return response” (…"
type textarea "x"
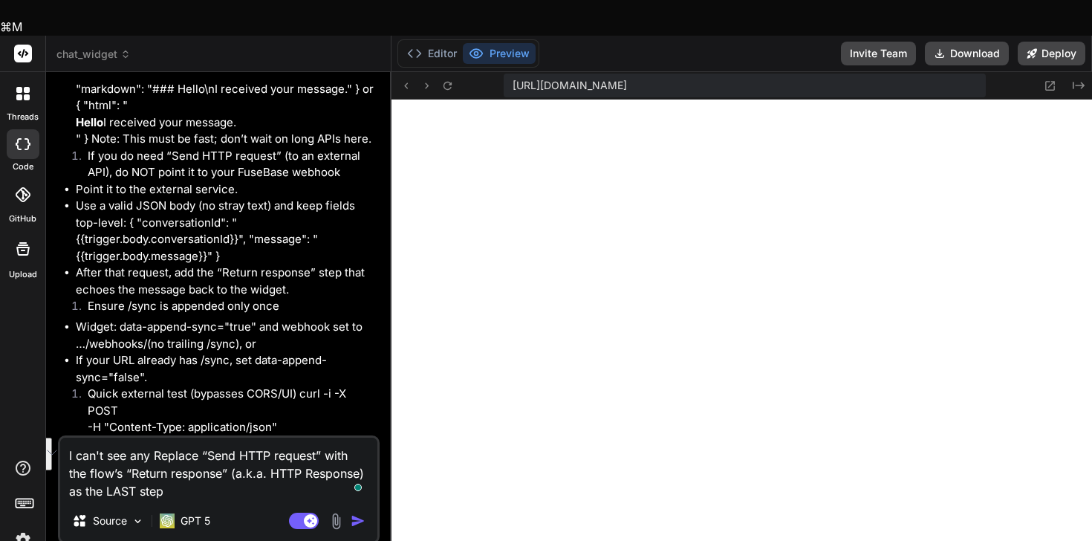
drag, startPoint x: 201, startPoint y: 423, endPoint x: 125, endPoint y: 437, distance: 77.9
click at [125, 437] on textarea "I can't see any Replace “Send HTTP request” with the flow’s “Return response” (…" at bounding box center [218, 468] width 317 height 62
type textarea "I can't see any Replace “Return response” (a.k.a. HTTP Response) as the LAST st…"
type textarea "x"
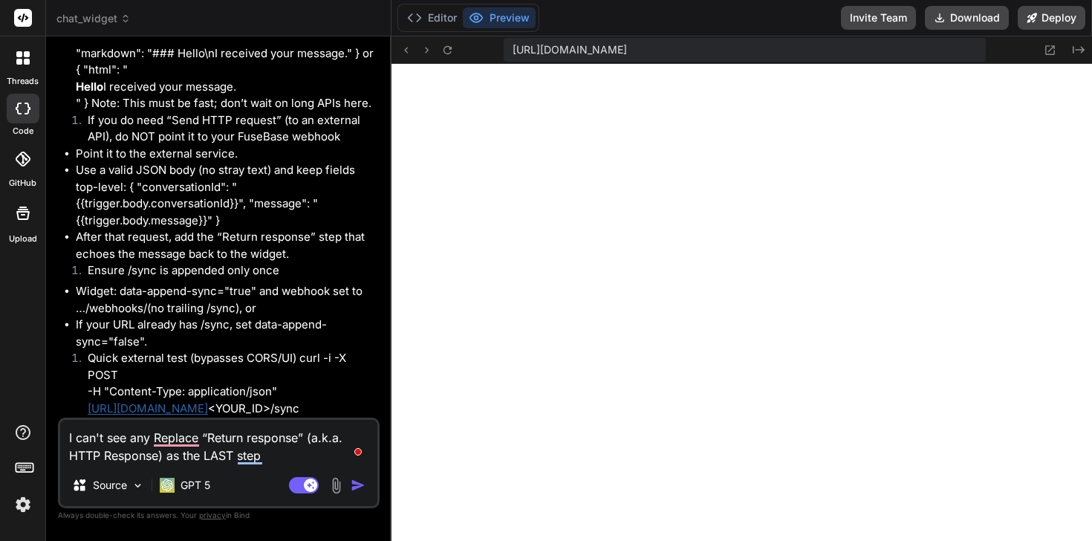
type textarea "I can't see any Replace“Return response” (a.k.a. HTTP Response) as the LAST step"
type textarea "x"
type textarea "I can't see any Replac“Return response” (a.k.a. HTTP Response) as the LAST step"
type textarea "x"
type textarea "I can't see any Repla“Return response” (a.k.a. HTTP Response) as the LAST step"
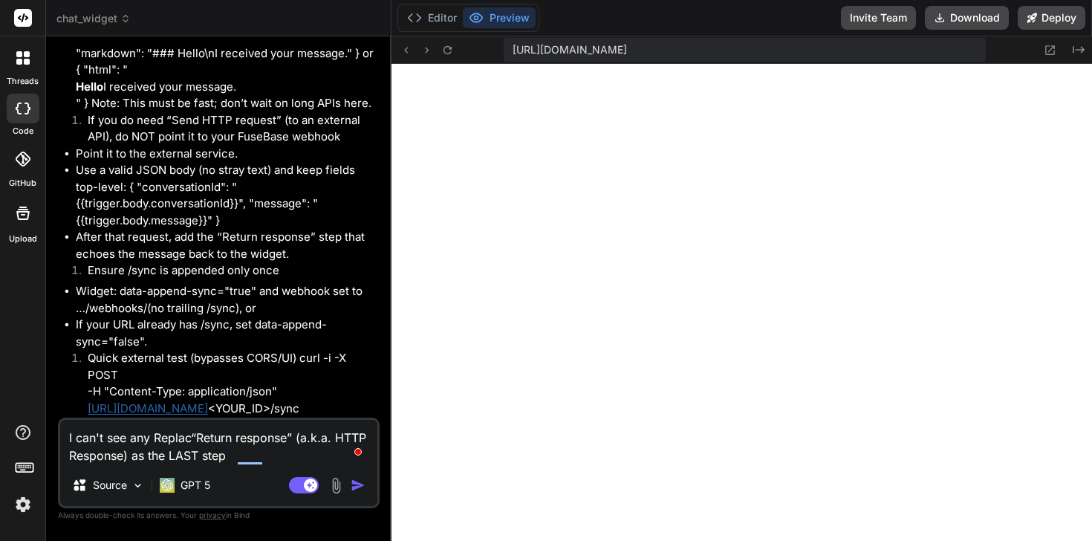
type textarea "x"
type textarea "I can't see any Repl“Return response” (a.k.a. HTTP Response) as the LAST step"
type textarea "x"
type textarea "I can't see any Rep“Return response” (a.k.a. HTTP Response) as the LAST step"
type textarea "x"
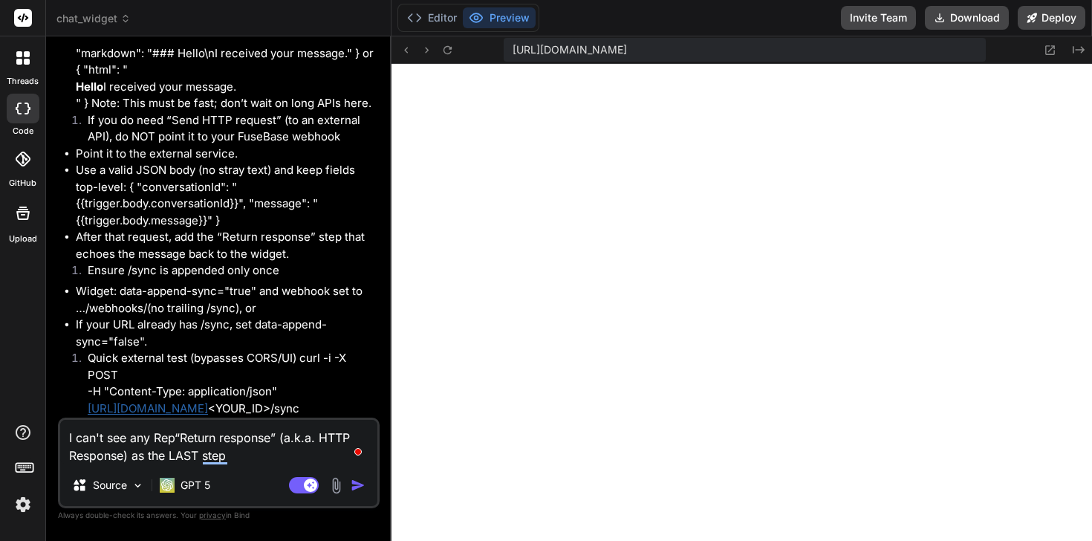
type textarea "I can't see any Re“Return response” (a.k.a. HTTP Response) as the LAST step"
type textarea "x"
type textarea "I can't see any R“Return response” (a.k.a. HTTP Response) as the LAST step"
type textarea "x"
type textarea "I can't see any “Return response” (a.k.a. HTTP Response) as the LAST step"
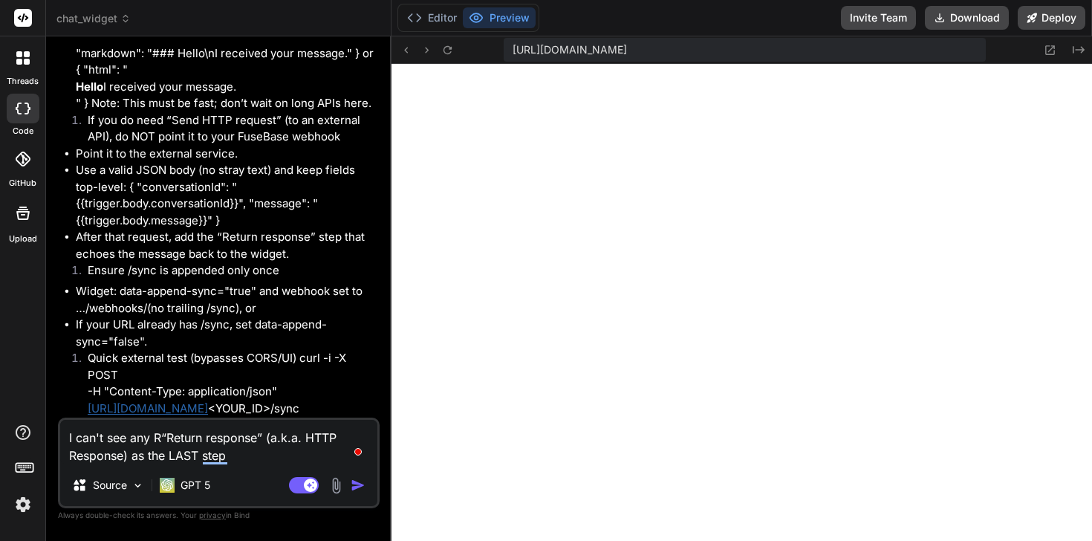
type textarea "x"
type textarea "I can't see any“Return response” (a.k.a. HTTP Response) as the LAST step"
type textarea "x"
type textarea "I can't see any “Return response” (a.k.a. HTTP Response) as the LAST step"
type textarea "x"
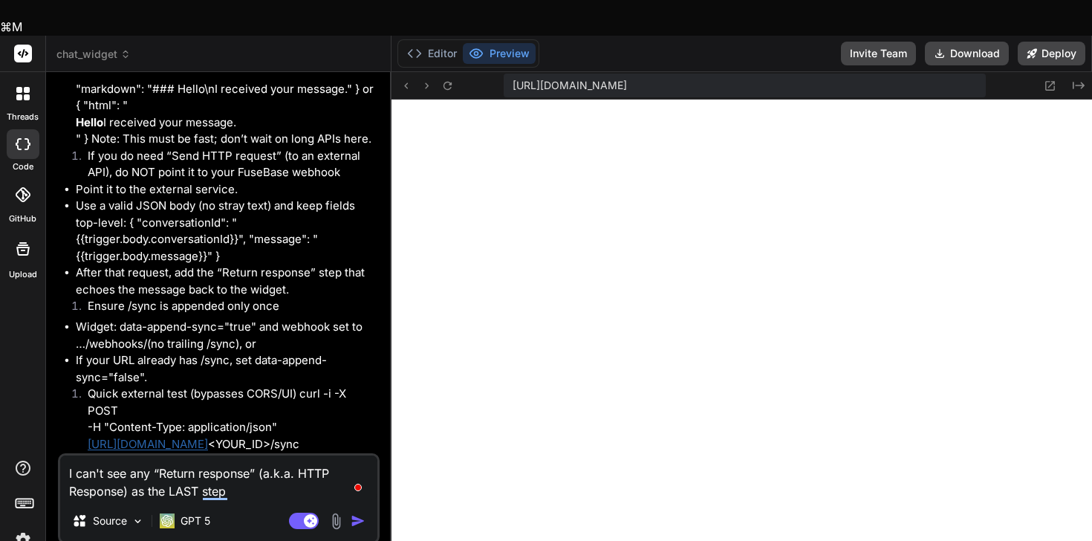
drag, startPoint x: 134, startPoint y: 455, endPoint x: 294, endPoint y: 465, distance: 160.8
click at [294, 465] on div "I can't see any “Return response” (a.k.a. HTTP Response) as the LAST step Sourc…" at bounding box center [219, 498] width 322 height 91
type textarea "I can't see any “Return response” (a.k.a. HTTP Response) o"
type textarea "x"
type textarea "I can't see any “Return response” (a.k.a. HTTP Response) op"
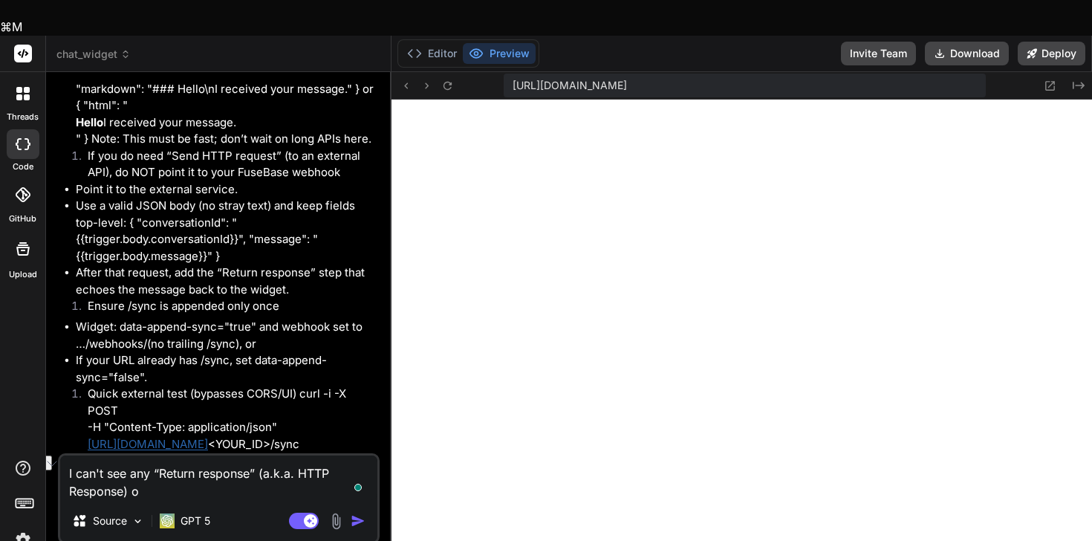
type textarea "x"
type textarea "I can't see any “Return response” (a.k.a. HTTP Response) opt"
type textarea "x"
type textarea "I can't see any “Return response” (a.k.a. HTTP Response) opty"
type textarea "x"
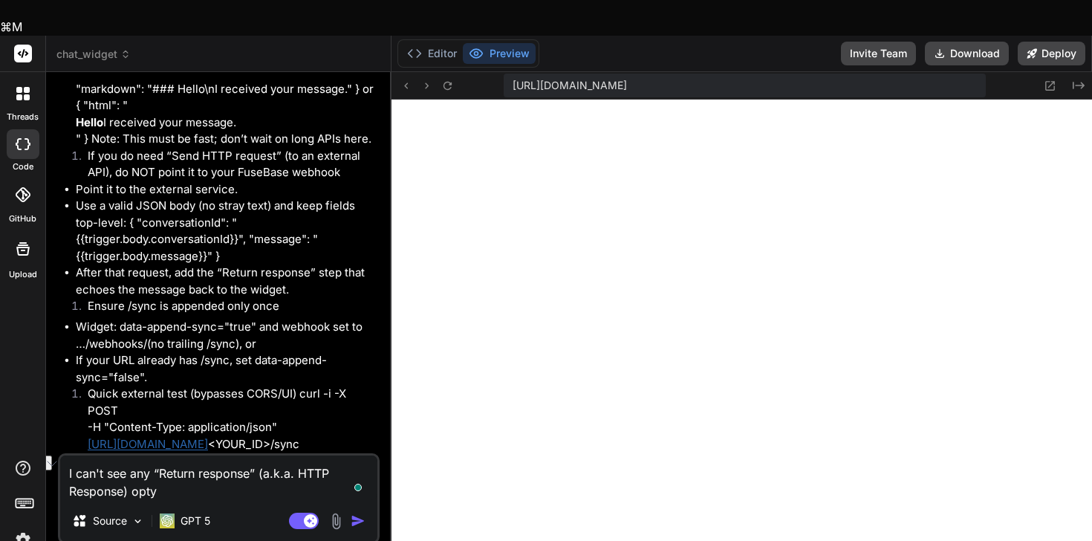
type textarea "I can't see any “Return response” (a.k.a. HTTP Response) optyi"
type textarea "x"
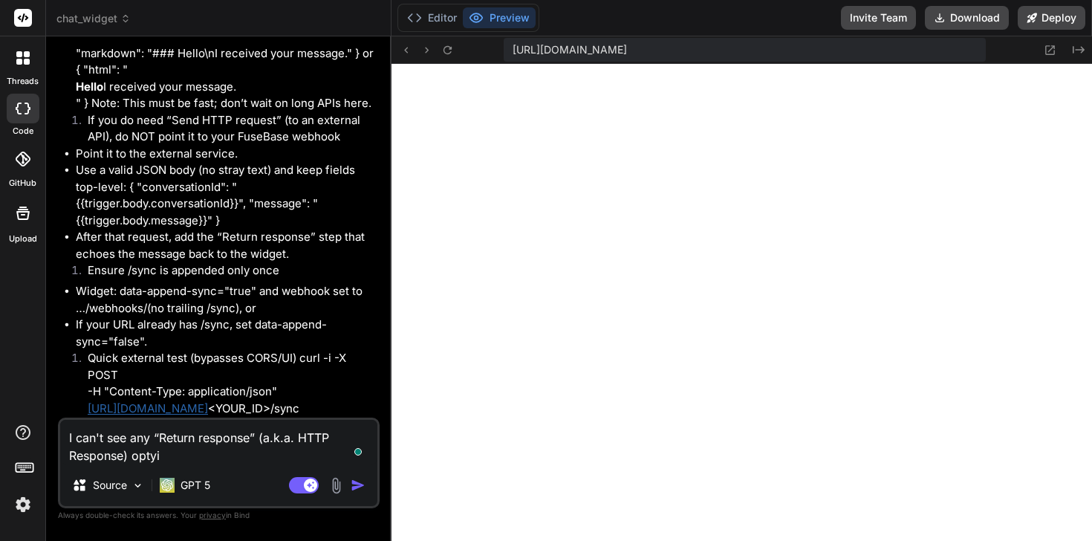
type textarea "I can't see any “Return response” (a.k.a. HTTP Response) optyio"
type textarea "x"
type textarea "I can't see any “Return response” (a.k.a. HTTP Response) optyi"
type textarea "x"
type textarea "I can't see any “Return response” (a.k.a. HTTP Response) opty"
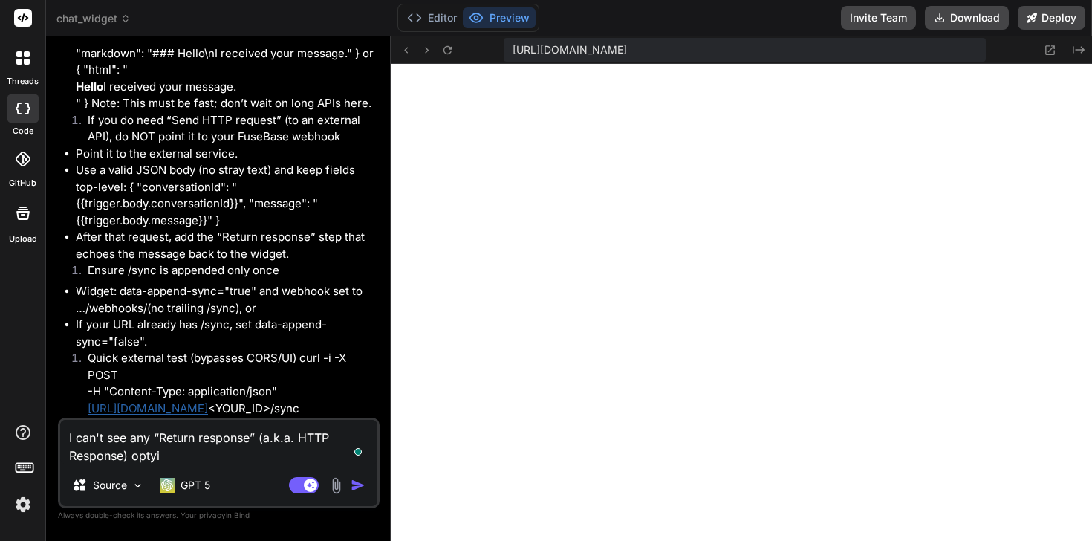
type textarea "x"
type textarea "I can't see any “Return response” (a.k.a. HTTP Response) opt"
type textarea "x"
type textarea "I can't see any “Return response” (a.k.a. HTTP Response) opti"
type textarea "x"
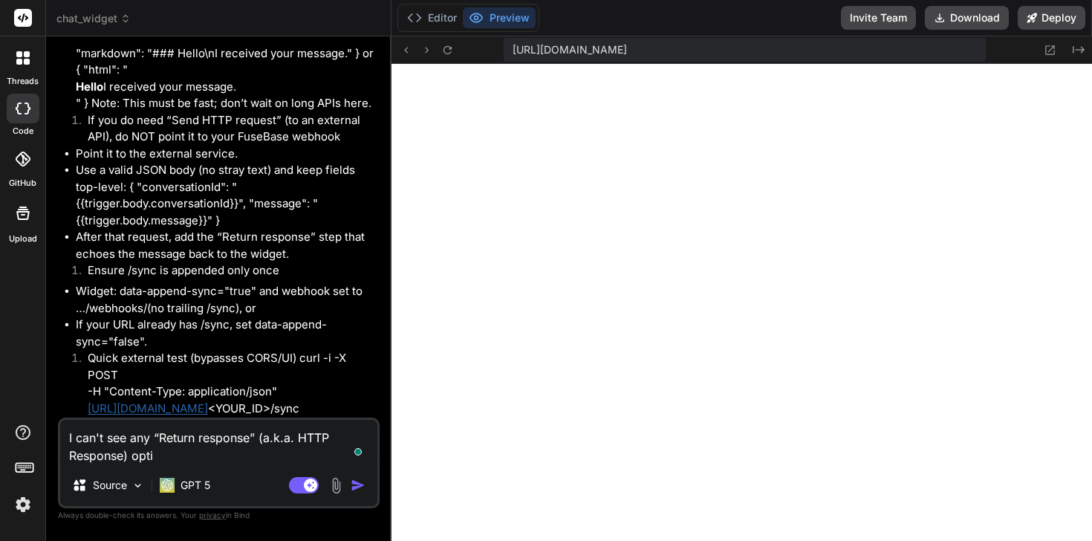
type textarea "I can't see any “Return response” (a.k.a. HTTP Response) optio"
type textarea "x"
type textarea "I can't see any “Return response” (a.k.a. HTTP Response) option"
type textarea "x"
type textarea "I can't see any “Return response” (a.k.a. HTTP Response) option."
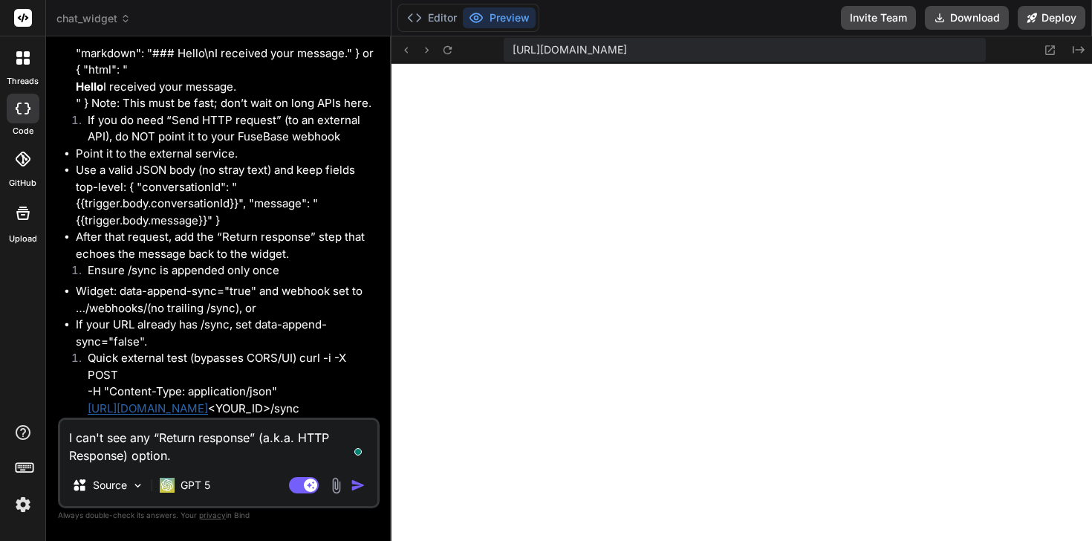
type textarea "x"
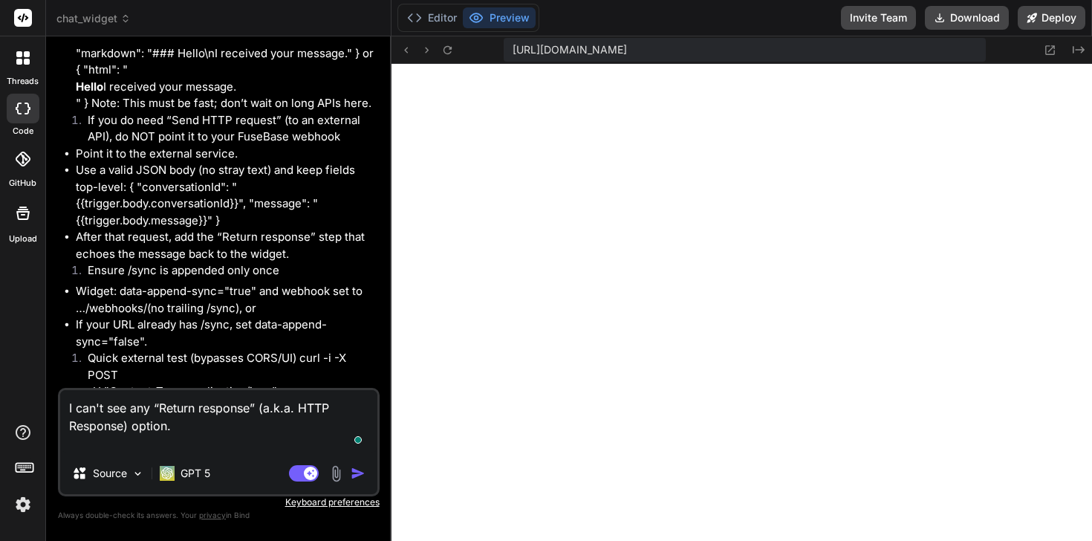
type textarea "I can't see any “Return response” (a.k.a. HTTP Response) option."
type textarea "x"
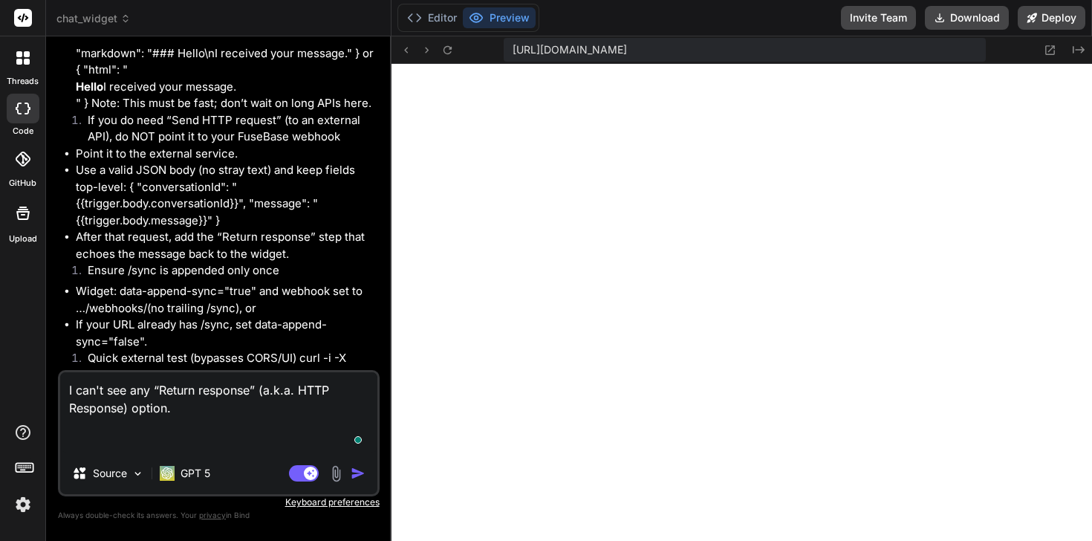
type textarea "I can't see any “Return response” (a.k.a. HTTP Response) option. A"
type textarea "x"
type textarea "I can't see any “Return response” (a.k.a. HTTP Response) option. AL"
type textarea "x"
type textarea "I can't see any “Return response” (a.k.a. HTTP Response) option. ALl"
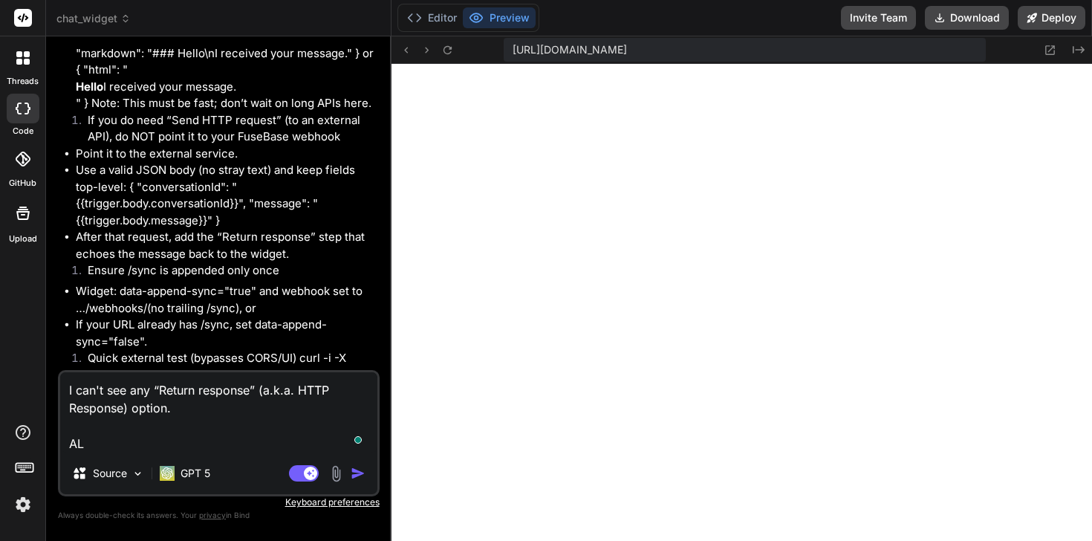
type textarea "x"
type textarea "I can't see any “Return response” (a.k.a. HTTP Response) option. ALl"
type textarea "x"
type textarea "I can't see any “Return response” (a.k.a. HTTP Response) option. ALl U"
type textarea "x"
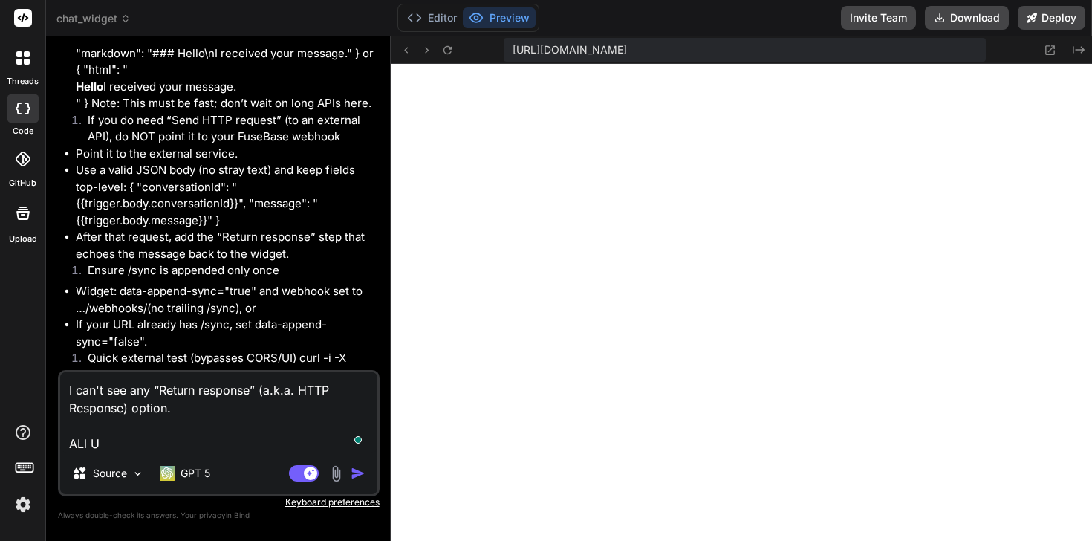
type textarea "I can't see any “Return response” (a.k.a. HTTP Response) option. ALl U"
type textarea "x"
type textarea "I can't see any “Return response” (a.k.a. HTTP Response) option. ALl U"
type textarea "x"
type textarea "I can't see any “Return response” (a.k.a. HTTP Response) option. ALl U"
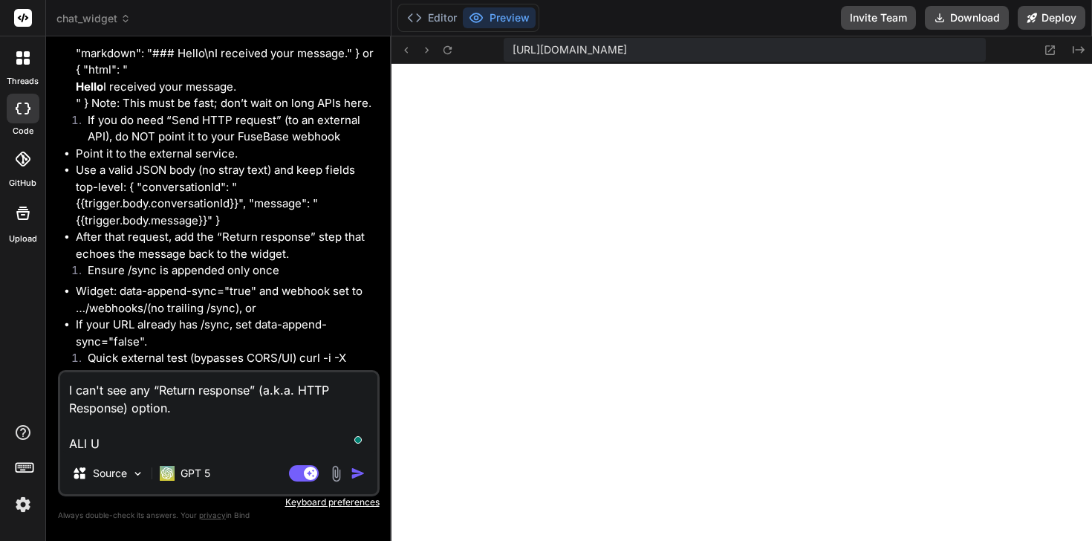
type textarea "x"
type textarea "I can't see any “Return response” (a.k.a. HTTP Response) option. ALl"
type textarea "x"
type textarea "I can't see any “Return response” (a.k.a. HTTP Response) option. ALl"
type textarea "x"
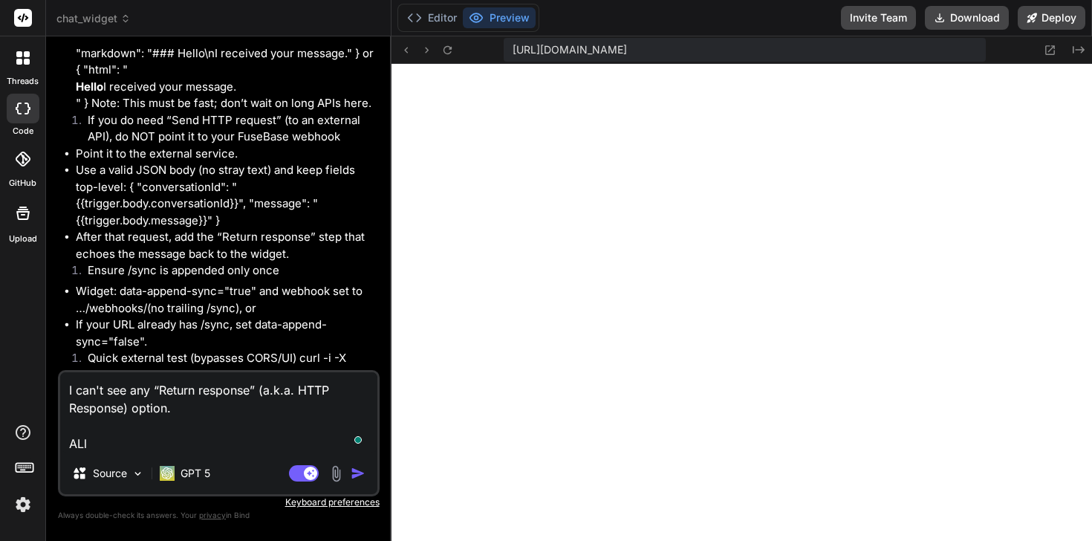
type textarea "I can't see any “Return response” (a.k.a. HTTP Response) option. AL"
type textarea "x"
type textarea "I can't see any “Return response” (a.k.a. HTTP Response) option. A"
type textarea "x"
type textarea "I can't see any “Return response” (a.k.a. HTTP Response) option. Al"
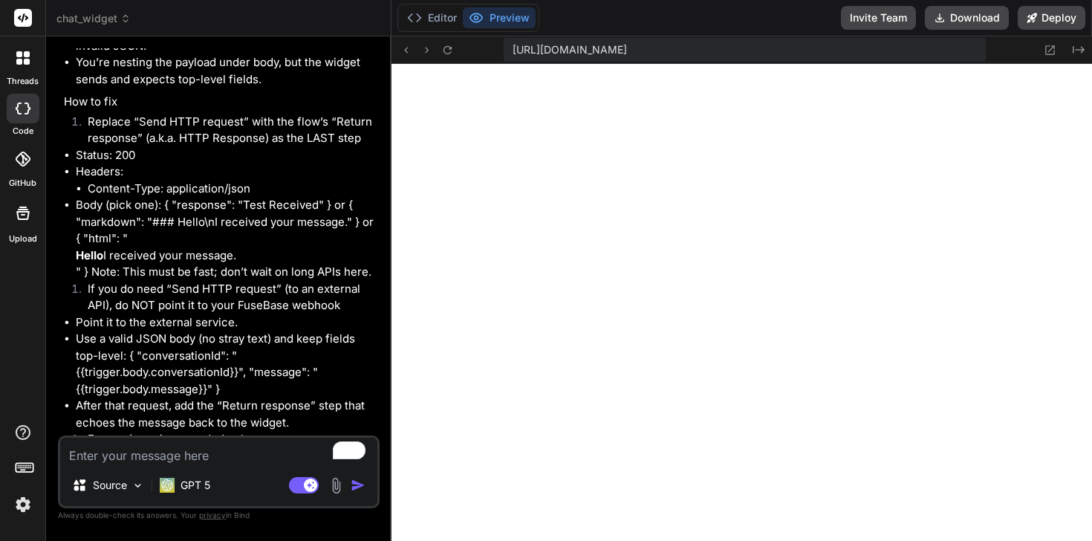
scroll to position [11856, 0]
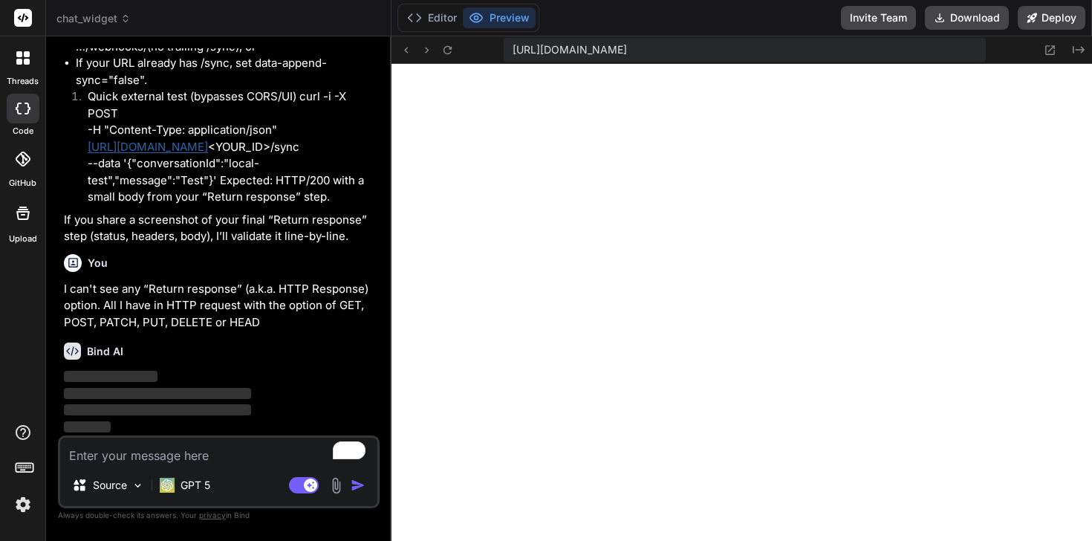
click at [127, 25] on span "chat_widget" at bounding box center [93, 18] width 74 height 15
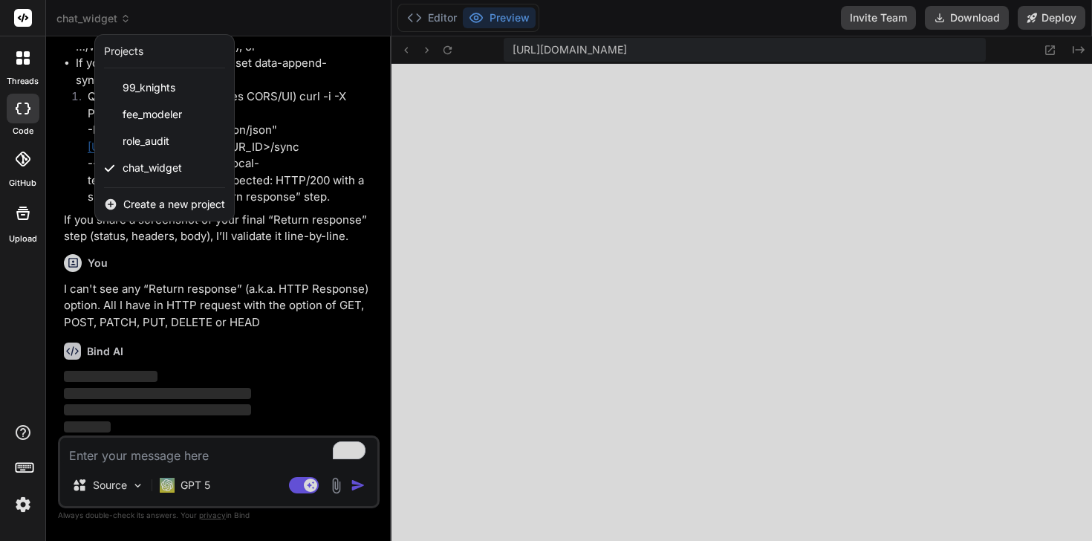
click at [178, 200] on span "Create a new project" at bounding box center [174, 204] width 102 height 15
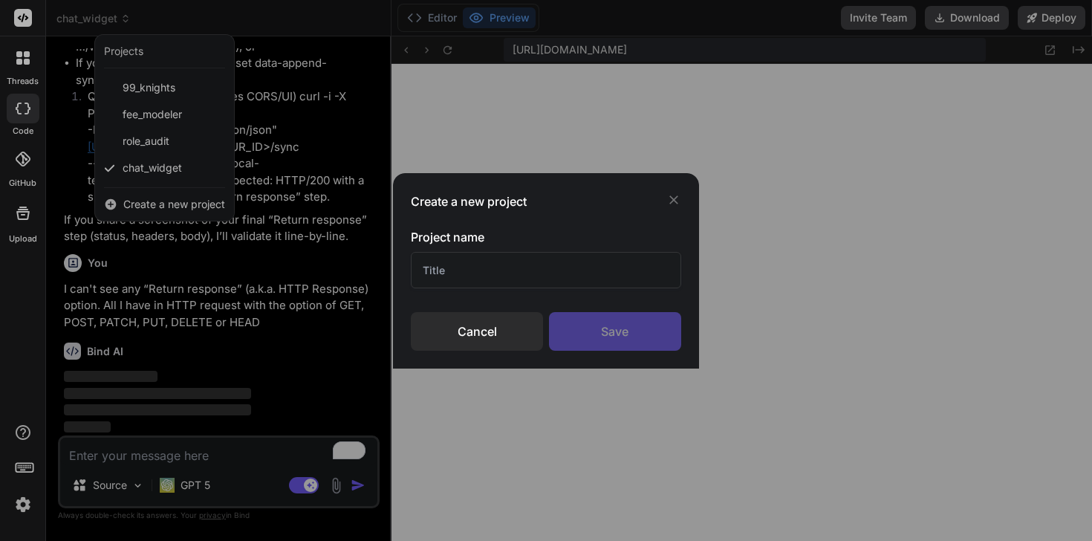
click at [453, 278] on input "text" at bounding box center [546, 270] width 270 height 36
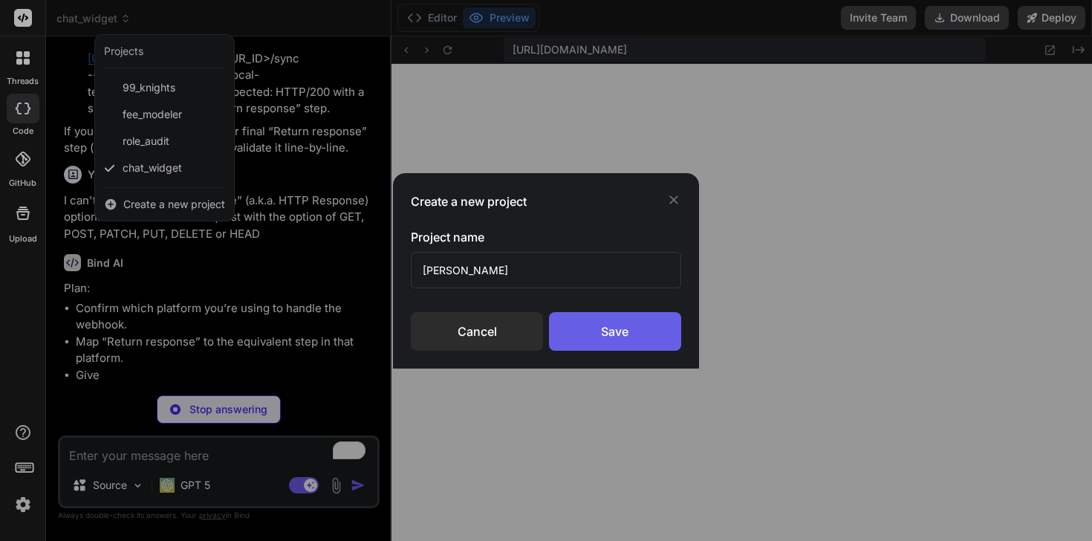
click at [666, 331] on div "Save" at bounding box center [615, 331] width 132 height 39
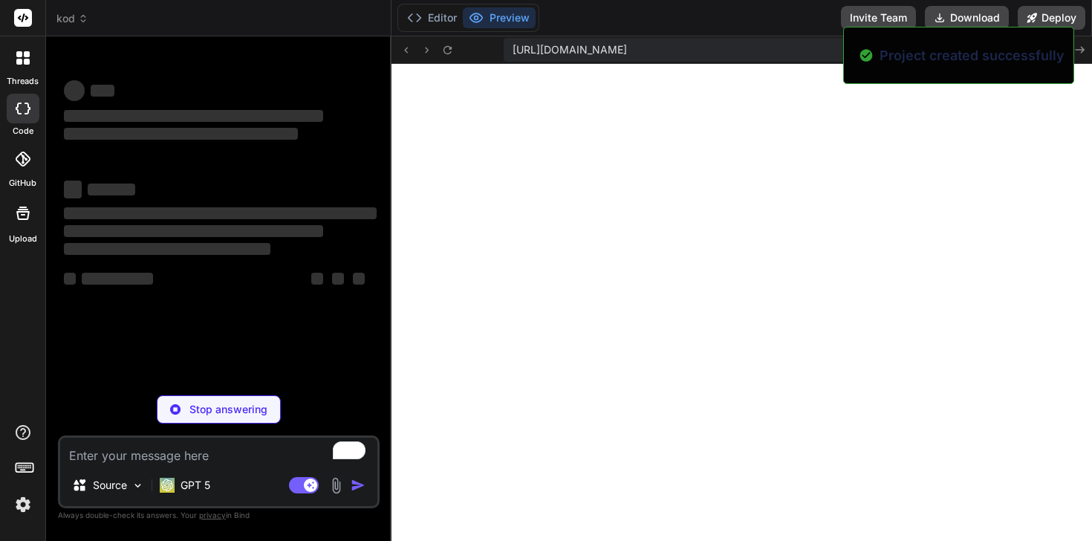
scroll to position [0, 0]
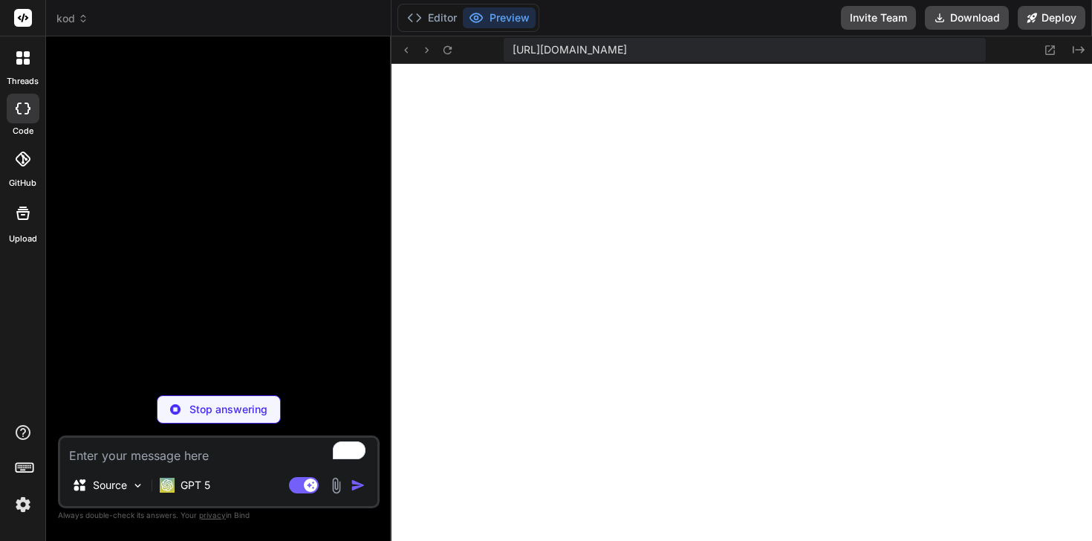
click at [78, 20] on icon at bounding box center [83, 18] width 10 height 10
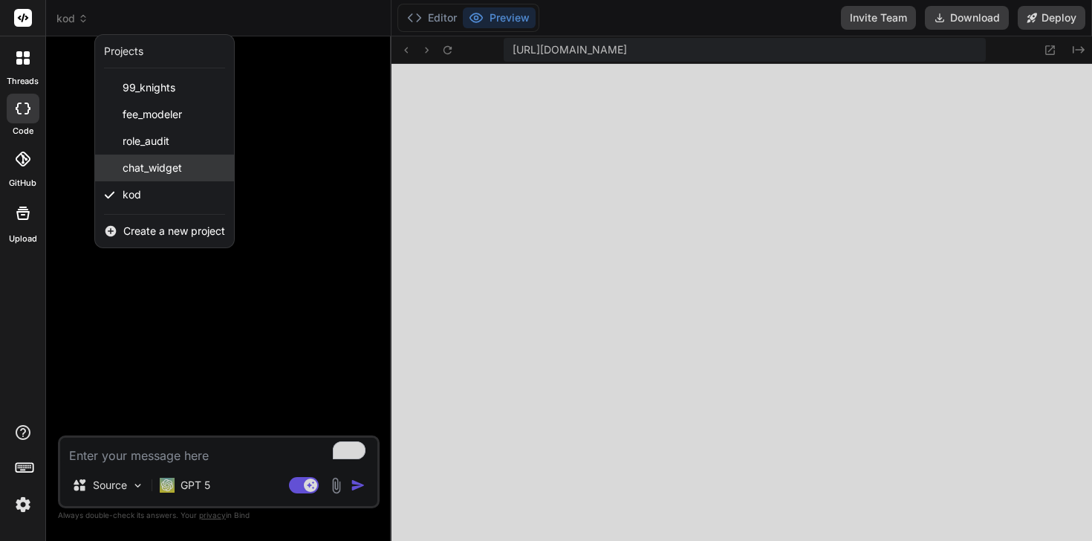
click at [157, 173] on span "chat_widget" at bounding box center [152, 167] width 59 height 15
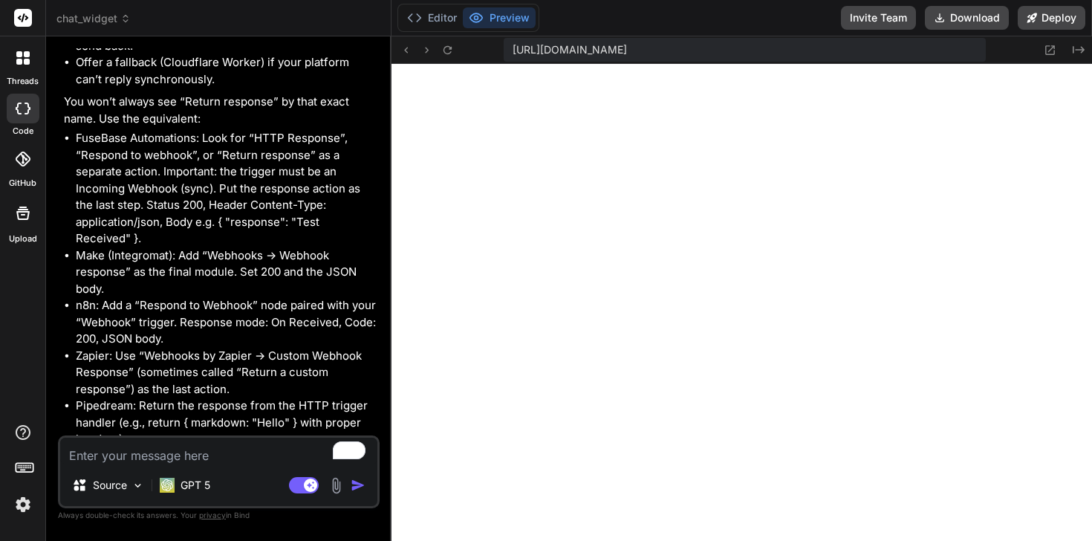
scroll to position [3194, 0]
click at [240, 461] on textarea "To enrich screen reader interactions, please activate Accessibility in Grammarl…" at bounding box center [218, 450] width 317 height 27
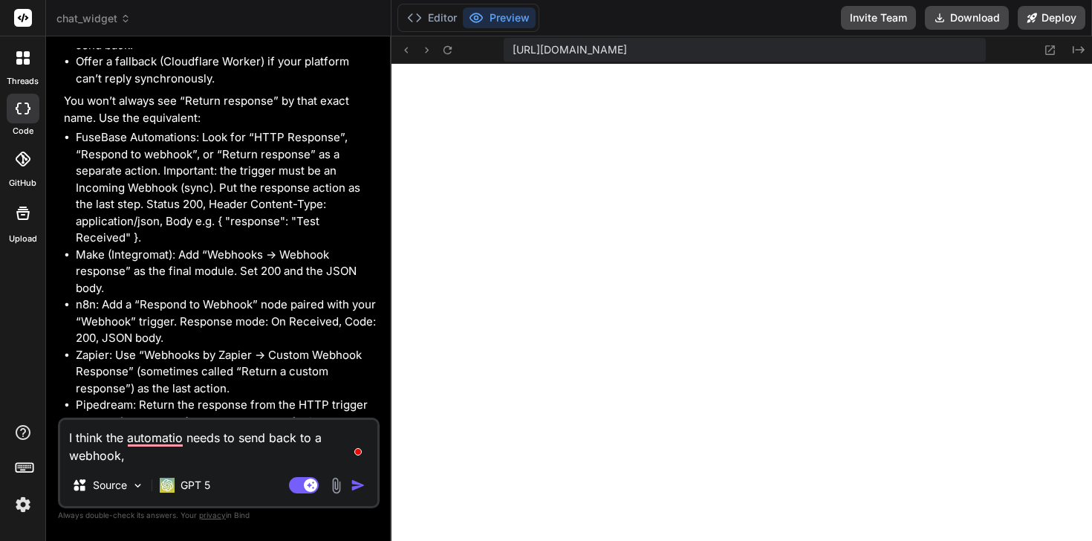
click at [92, 34] on header "chat_widget Created with Pixso." at bounding box center [218, 18] width 345 height 36
click at [97, 20] on span "chat_widget" at bounding box center [93, 18] width 74 height 15
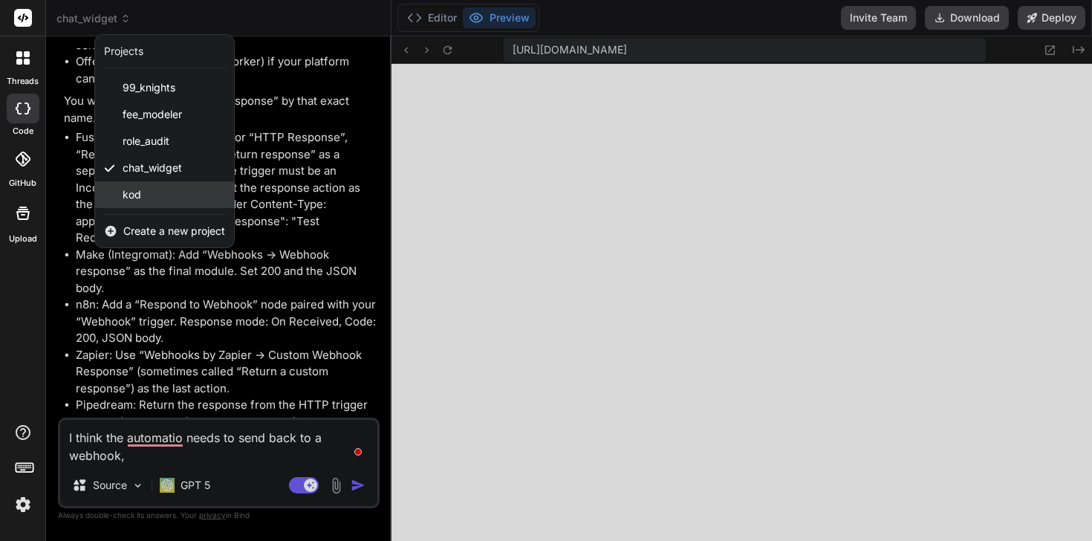
click at [146, 197] on div "kod" at bounding box center [164, 194] width 139 height 27
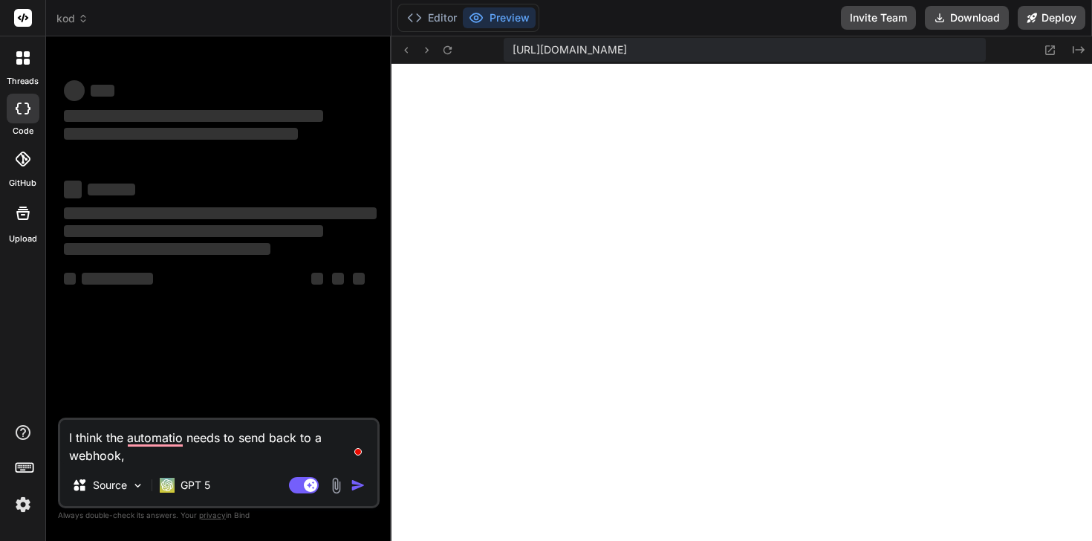
scroll to position [0, 0]
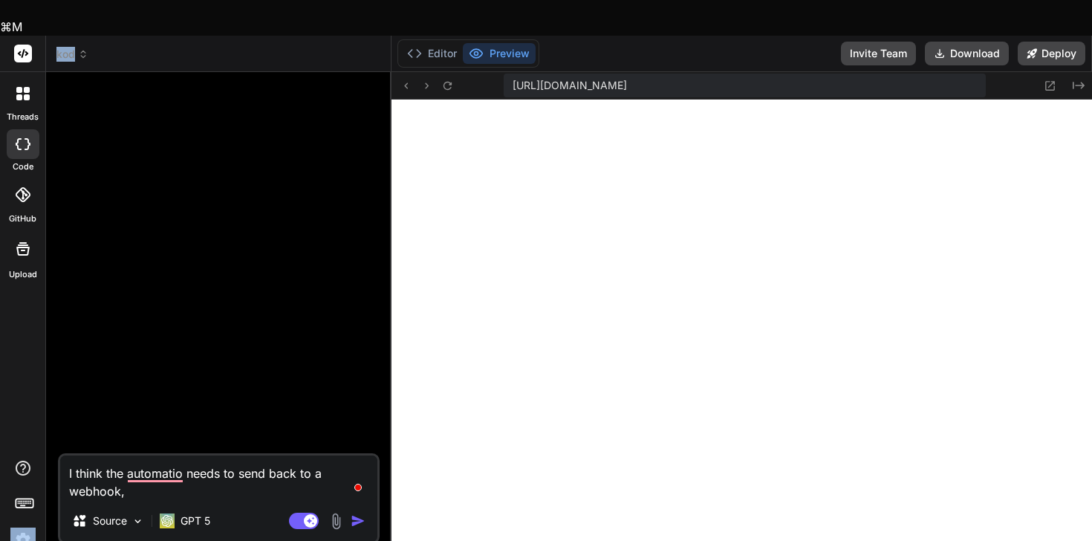
drag, startPoint x: 193, startPoint y: 464, endPoint x: 22, endPoint y: 386, distance: 188.5
click at [22, 386] on div "threads code GitHub Upload kod Created with Pixso. Bind AI Web Search Created w…" at bounding box center [546, 306] width 1092 height 541
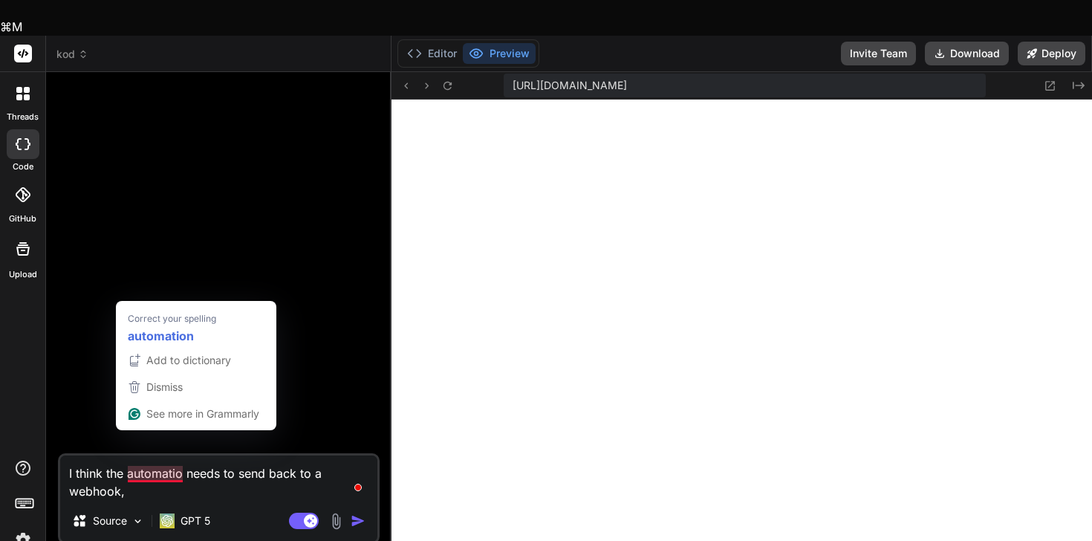
drag, startPoint x: 131, startPoint y: 459, endPoint x: 68, endPoint y: 426, distance: 71.7
click at [68, 455] on textarea "I think the automatio needs to send back to a webhook," at bounding box center [218, 477] width 317 height 45
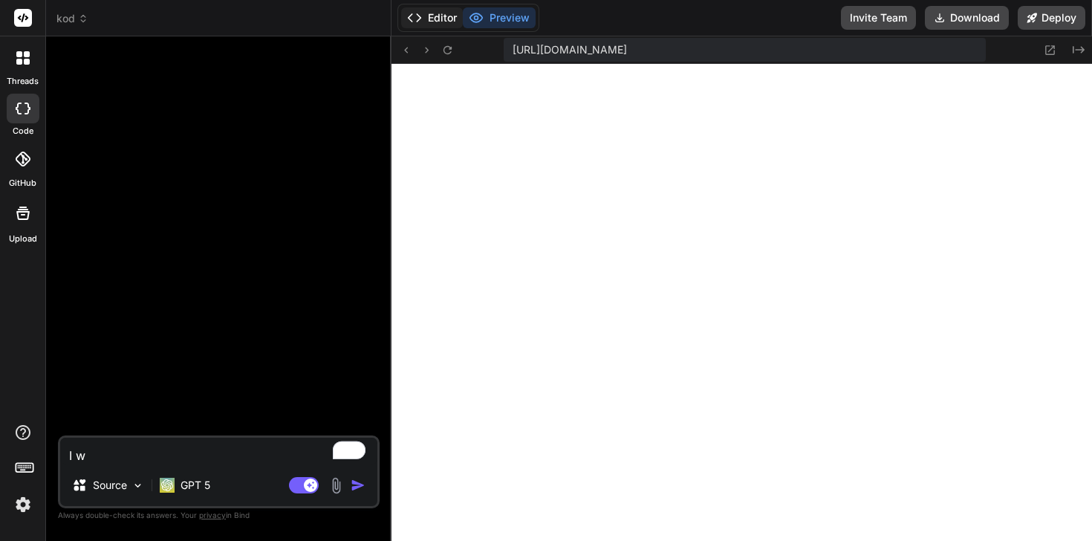
click at [430, 15] on button "Editor" at bounding box center [432, 17] width 62 height 21
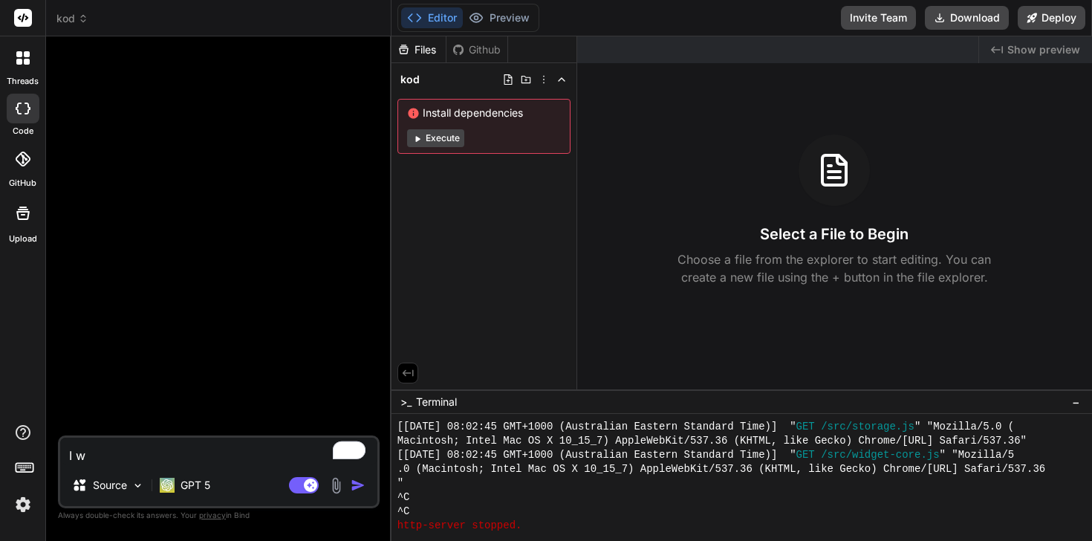
click at [16, 68] on div at bounding box center [22, 57] width 31 height 31
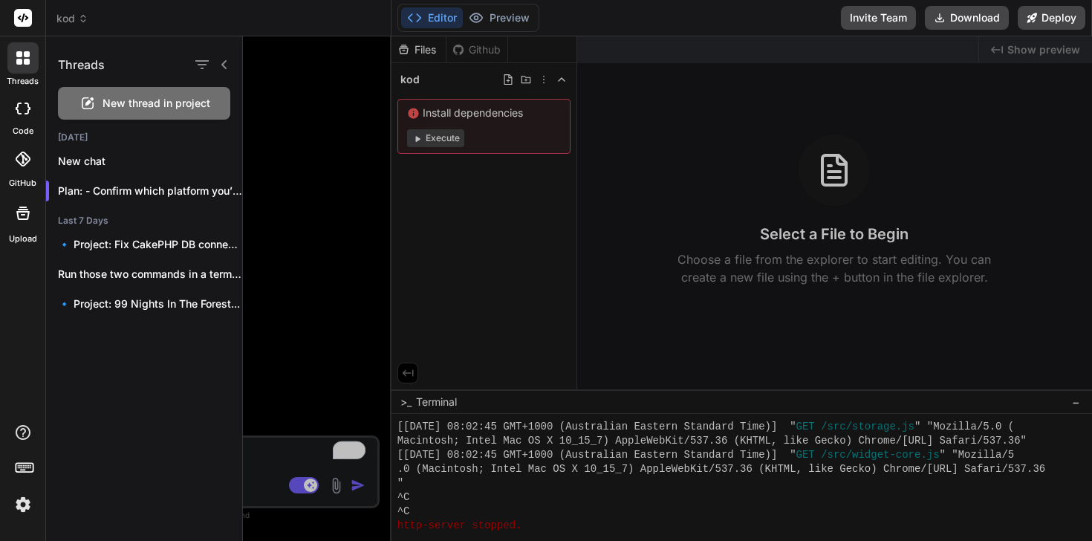
click at [27, 103] on icon at bounding box center [28, 108] width 6 height 12
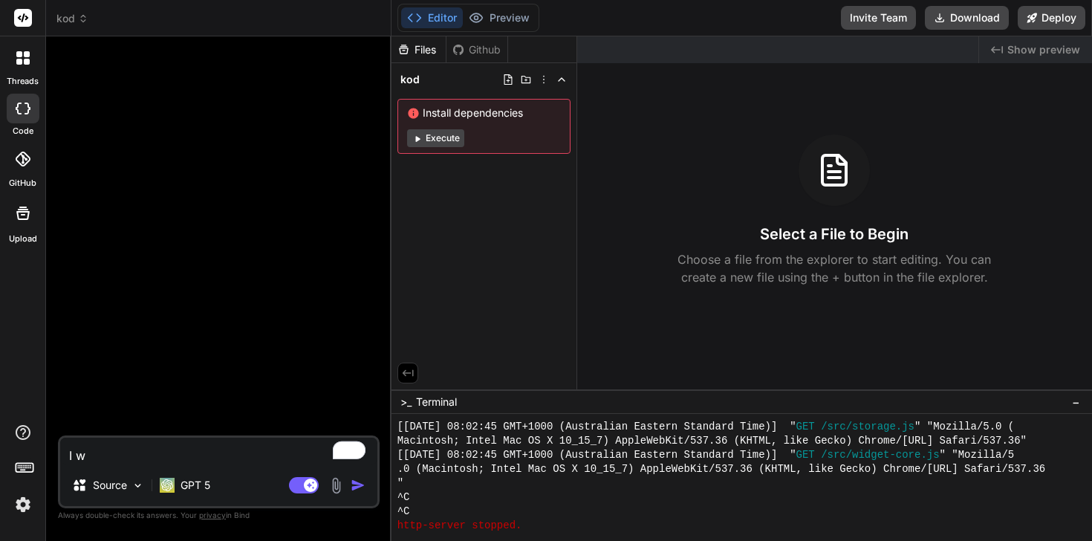
click at [17, 2] on div at bounding box center [22, 18] width 45 height 36
click at [20, 45] on div at bounding box center [22, 57] width 31 height 31
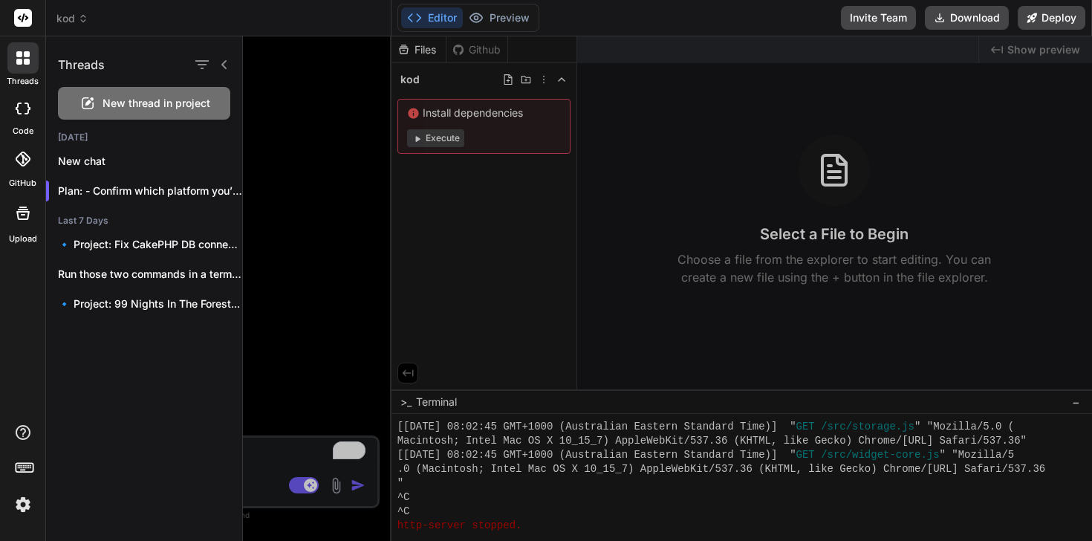
click at [20, 10] on rect at bounding box center [23, 18] width 18 height 18
click at [30, 33] on div at bounding box center [22, 18] width 45 height 36
click at [16, 166] on icon at bounding box center [23, 159] width 15 height 15
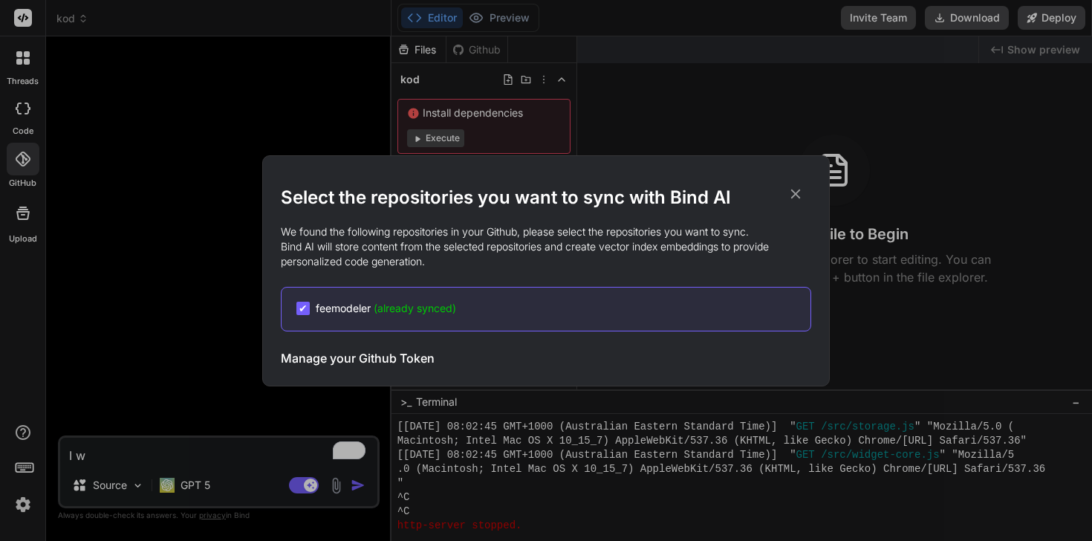
click at [801, 203] on h2 "Select the repositories you want to sync with Bind AI" at bounding box center [546, 198] width 530 height 24
click at [793, 199] on icon at bounding box center [795, 194] width 16 height 16
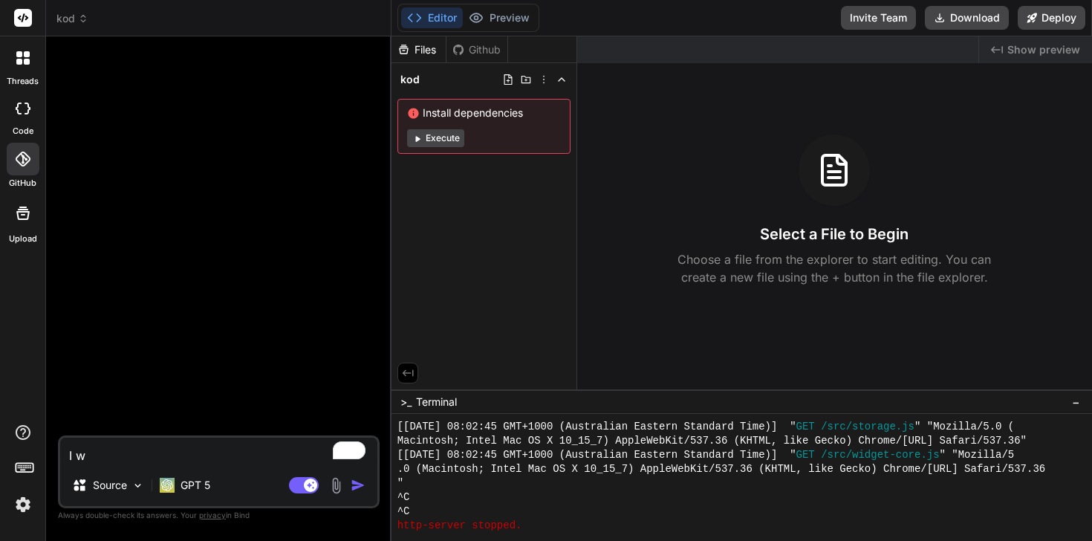
click at [26, 102] on icon at bounding box center [28, 108] width 6 height 12
click at [28, 14] on rect at bounding box center [23, 18] width 18 height 18
click at [19, 22] on rect at bounding box center [23, 18] width 18 height 18
click at [7, 511] on div at bounding box center [22, 470] width 45 height 94
click at [27, 508] on img at bounding box center [22, 504] width 25 height 25
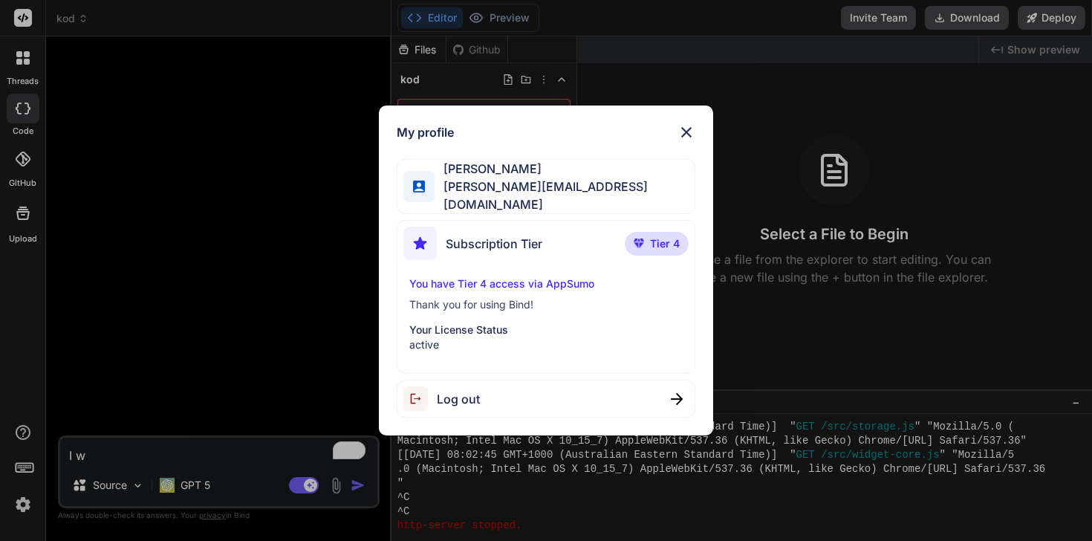
click at [667, 129] on div "My profile" at bounding box center [546, 132] width 298 height 18
click at [691, 133] on img at bounding box center [686, 132] width 18 height 18
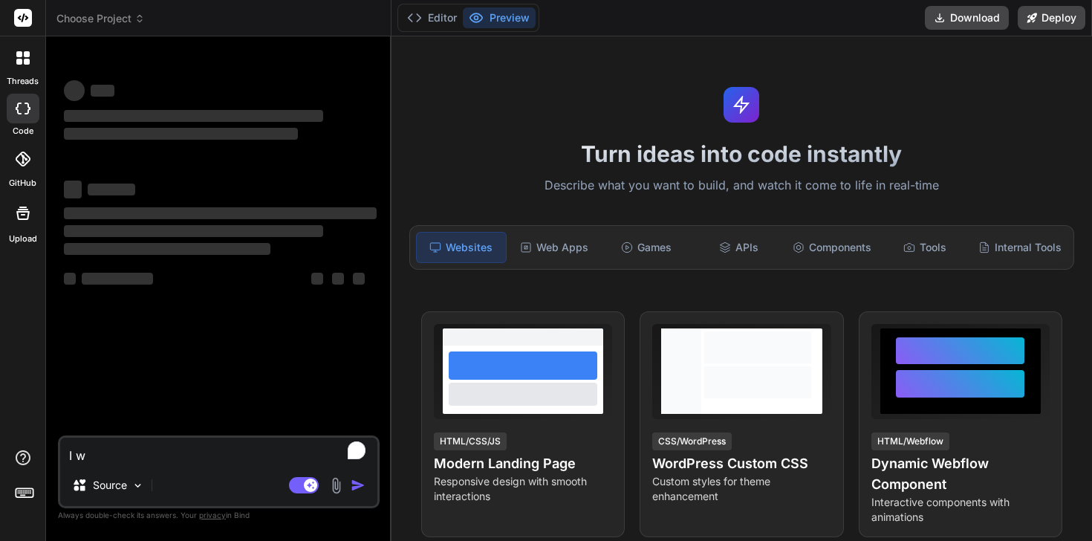
type textarea "x"
type textarea "I"
type textarea "x"
type textarea "I"
type textarea "x"
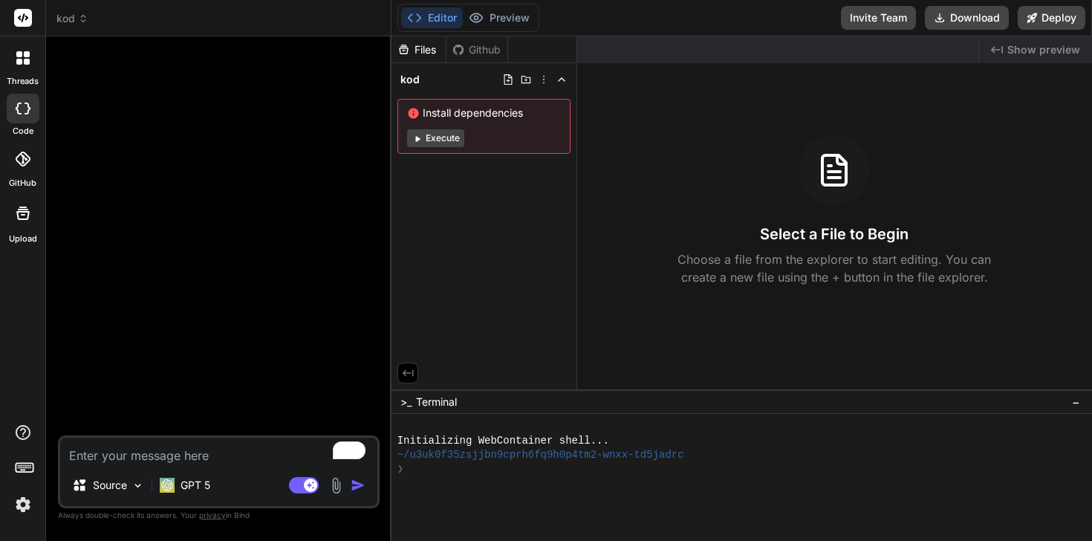
type textarea "x"
click at [437, 23] on button "Editor" at bounding box center [432, 17] width 62 height 21
click at [200, 430] on div at bounding box center [220, 241] width 319 height 387
click at [184, 448] on textarea "To enrich screen reader interactions, please activate Accessibility in Grammarl…" at bounding box center [218, 450] width 317 height 27
type textarea "I want to create a"
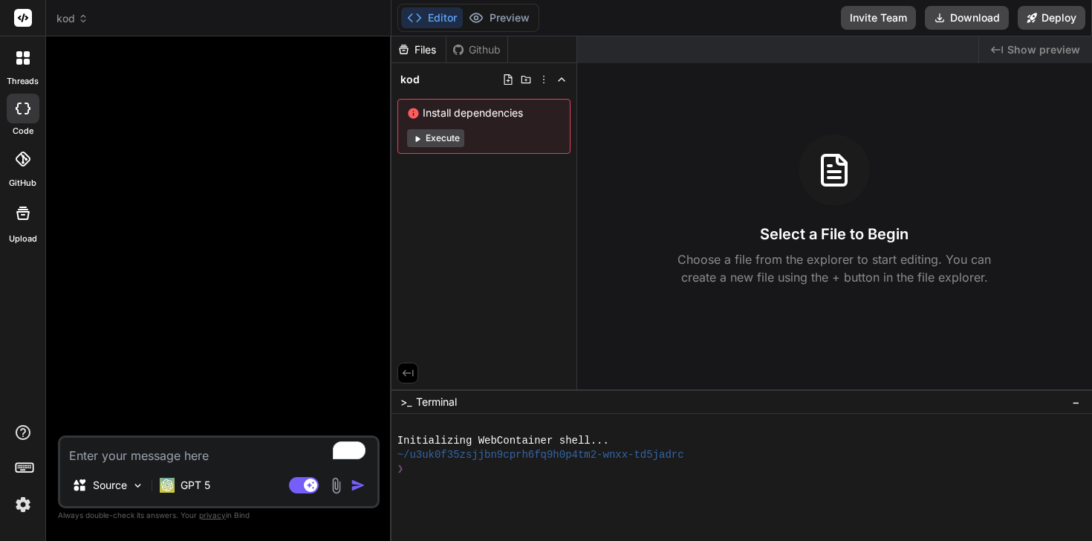
type textarea "x"
type textarea "I want to create a chatbot"
type textarea "x"
type textarea "I want to create a chatbot that I can have as a pop-up in my website"
type textarea "x"
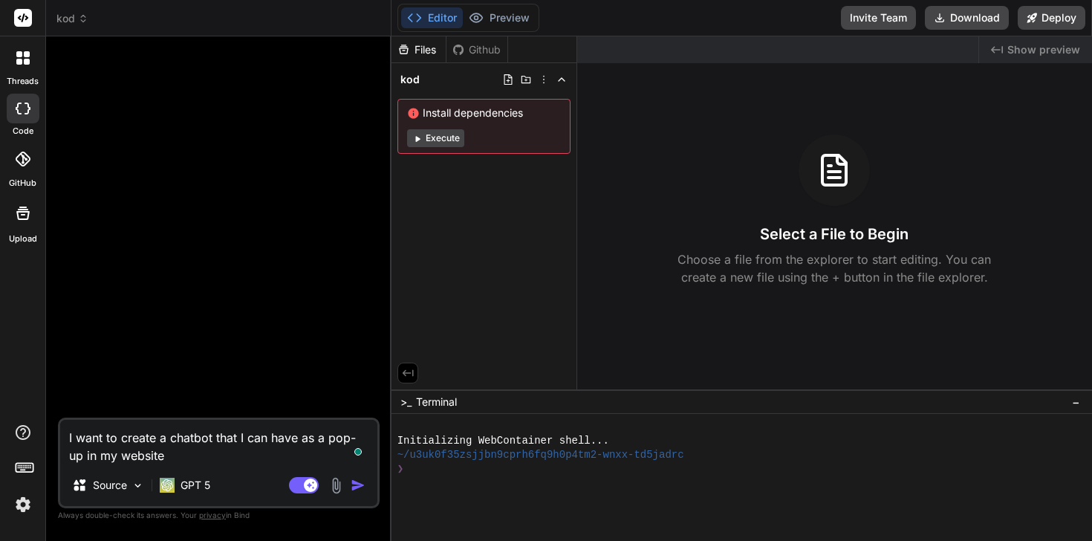
type textarea "I want to create a chatbot that I can have as a pop-up in my website"
type textarea "x"
type textarea "I want to create a chatbot that I can have as a pop-up in my website G"
type textarea "x"
type textarea "I want to create a chatbot that I can have as a pop-up in my website GR"
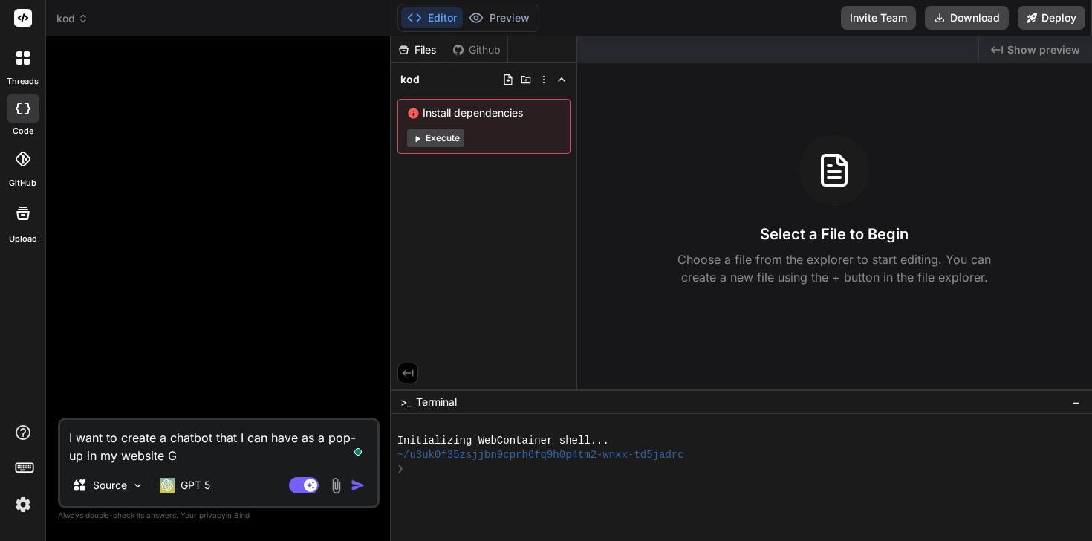
type textarea "x"
type textarea "I want to create a chatbot that I can have as a pop-up in my website GRIO"
type textarea "x"
type textarea "I want to create a chatbot that I can have as a pop-up in my website GRIOY"
type textarea "x"
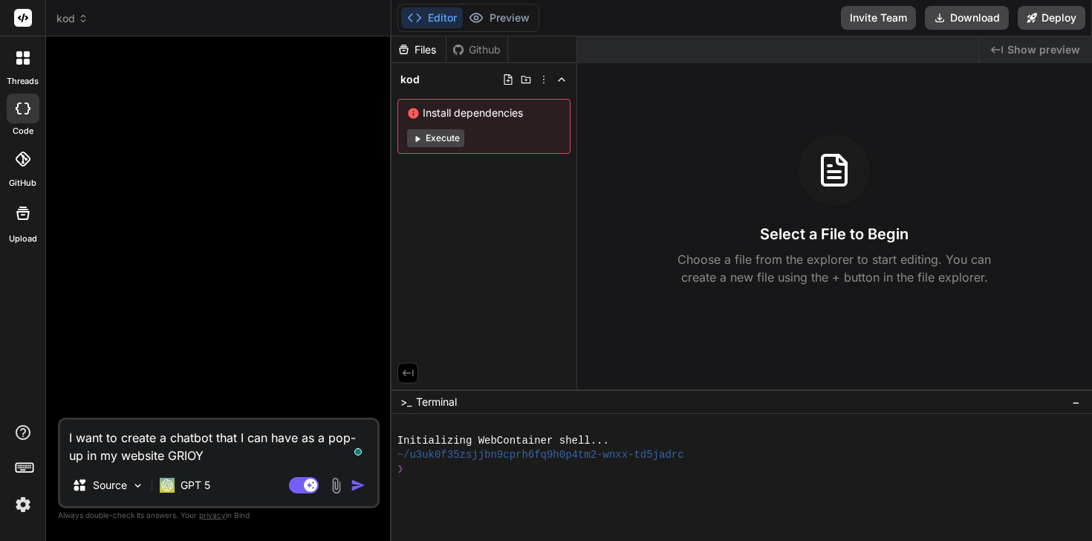
type textarea "I want to create a chatbot that I can have as a pop-up in my website GRIO"
type textarea "x"
type textarea "I want to create a chatbot that I can have as a pop-up in my website GRI"
type textarea "x"
type textarea "I want to create a chatbot that I can have as a pop-up in my website GR"
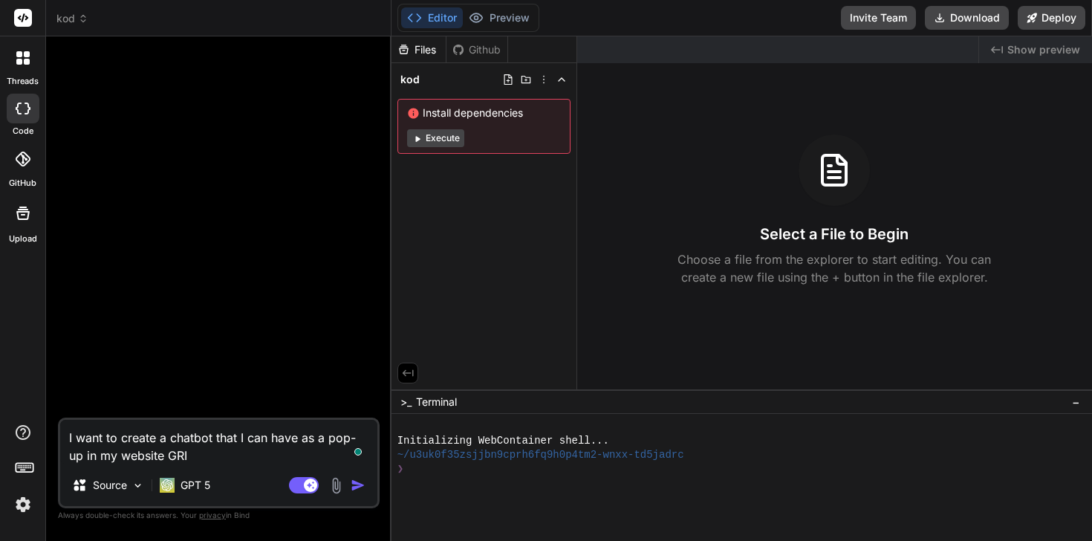
type textarea "x"
type textarea "I want to create a chatbot that I can have as a pop-up in my website G"
type textarea "x"
type textarea "I want to create a chatbot that I can have as a pop-up in my website Gr"
type textarea "x"
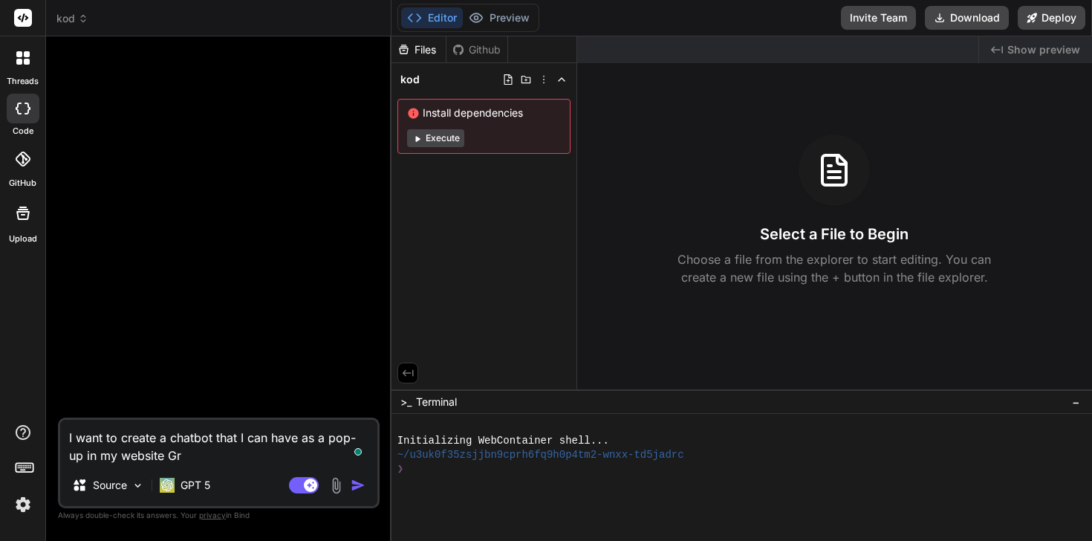
type textarea "I want to create a chatbot that I can have as a pop-up in my website Gro"
type textarea "x"
type textarea "I want to create a chatbot that I can have as a pop-up in my website Grou"
type textarea "x"
type textarea "I want to create a chatbot that I can have as a pop-up in my website Group"
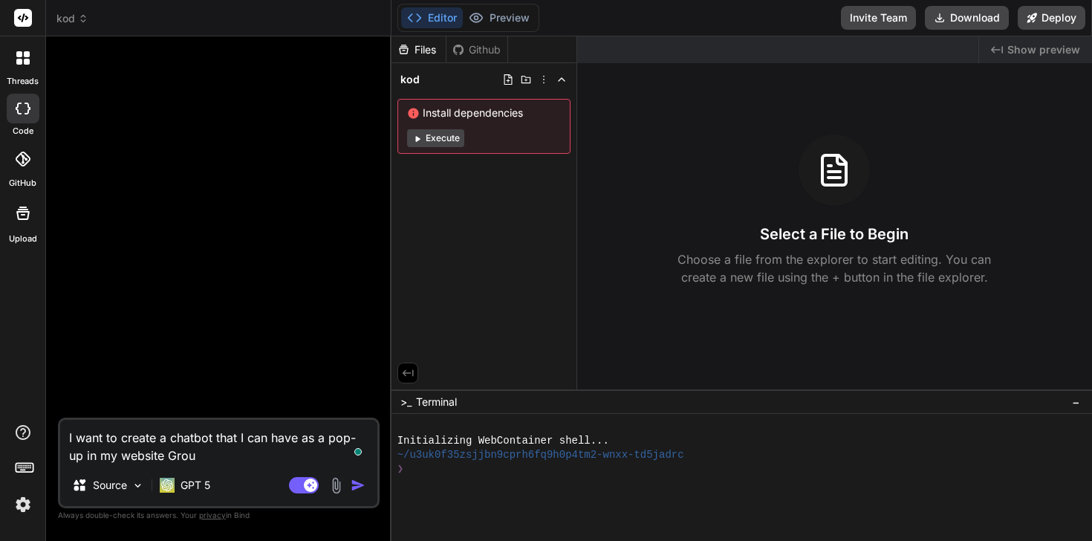
type textarea "x"
type textarea "I want to create a chatbot that I can have as a pop-up in my website GroupA"
type textarea "x"
type textarea "I want to create a chatbot that I can have as a pop-up in my website GroupAp"
type textarea "x"
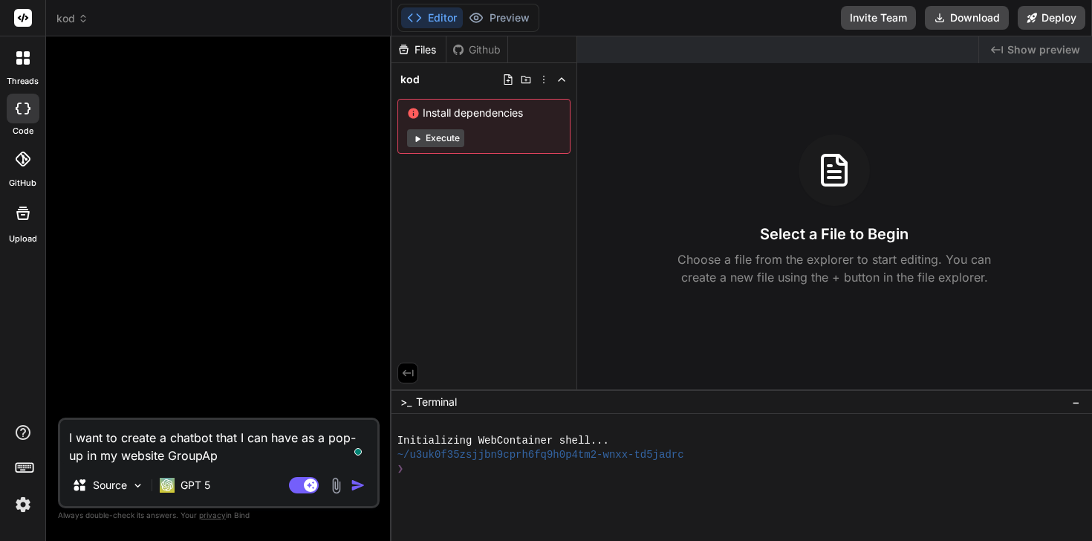
type textarea "I want to create a chatbot that I can have as a pop-up in my website GroupApp"
type textarea "x"
type textarea "I want to create a chatbot that I can have as a pop-up in my website GroupApp"
type textarea "x"
type textarea "I want to create a chatbot that I can have as a pop-up in my website GroupApp t…"
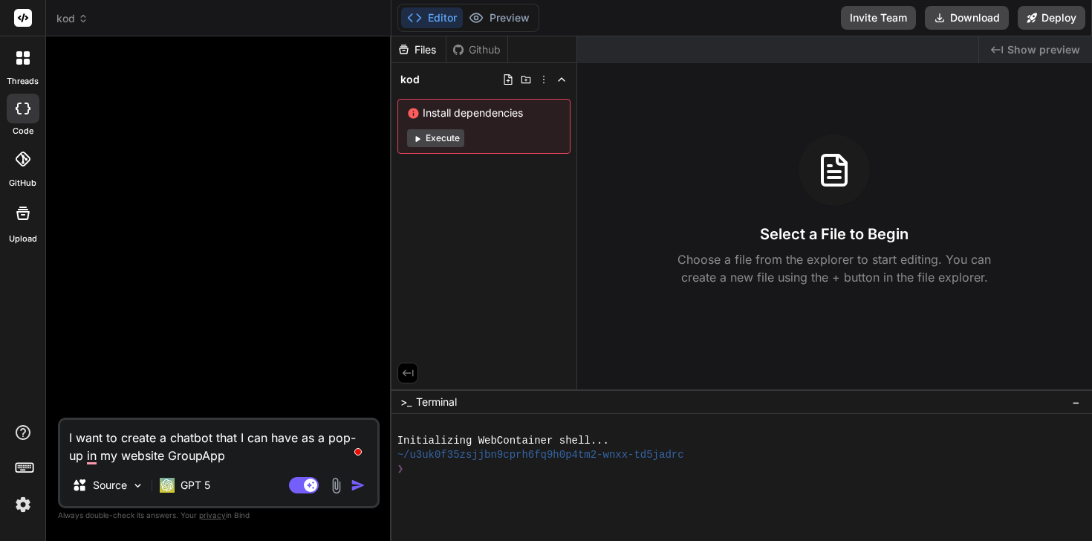
type textarea "x"
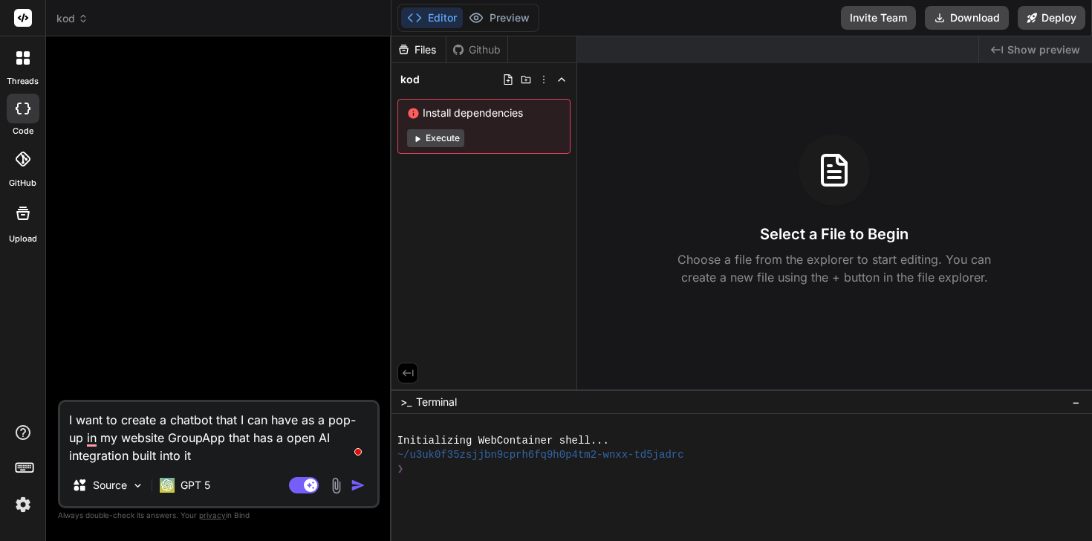
type textarea "I want to create a chatbot that I can have as a pop-up in my website GroupApp t…"
type textarea "x"
type textarea "I want to create a chatbot that I can have as a pop-up in my website GroupApp t…"
type textarea "x"
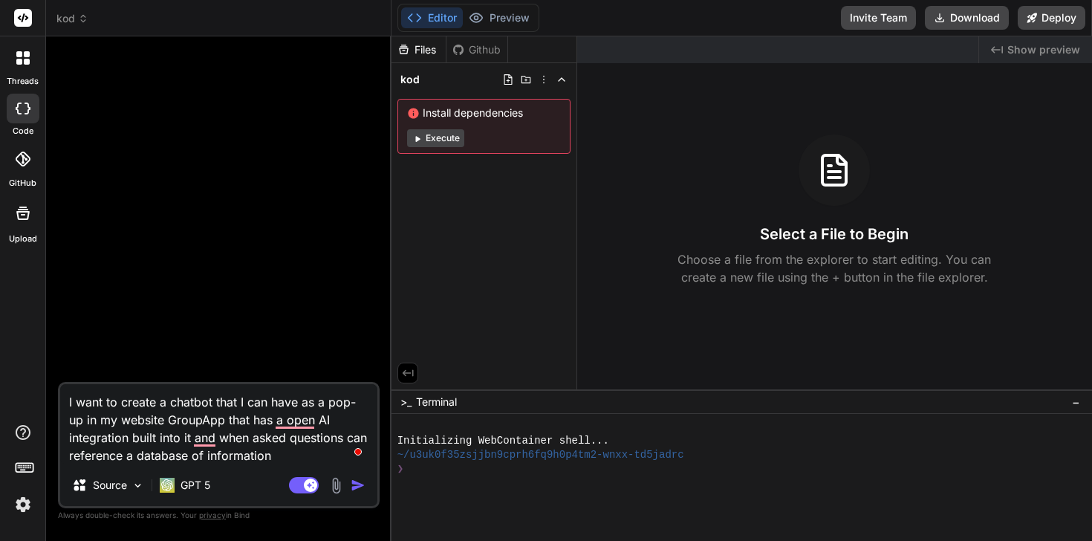
type textarea "I want to create a chatbot that I can have as a pop-up in my website GroupApp t…"
type textarea "x"
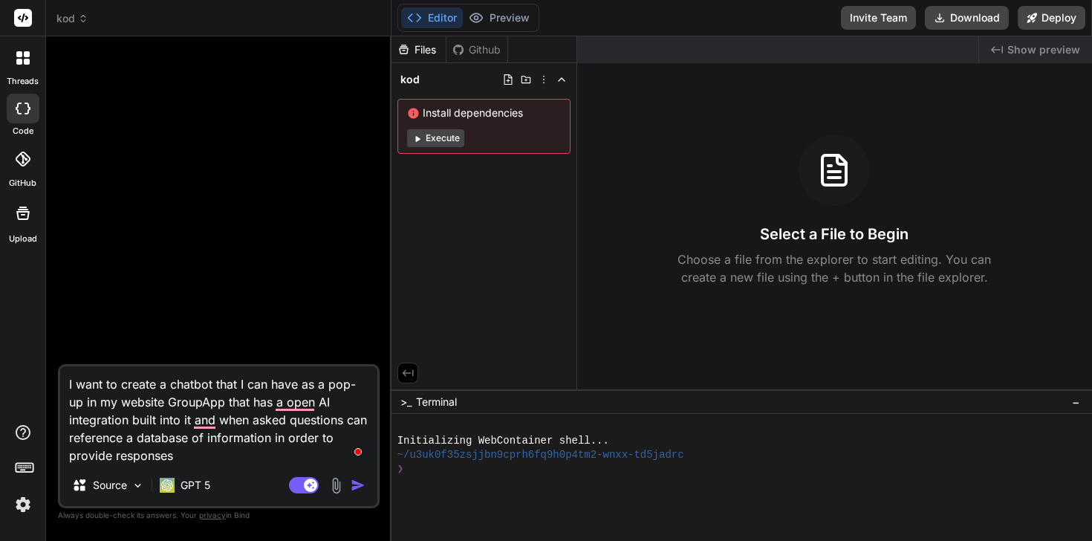
type textarea "I want to create a chatbot that I can have as a pop-up in my website GroupApp t…"
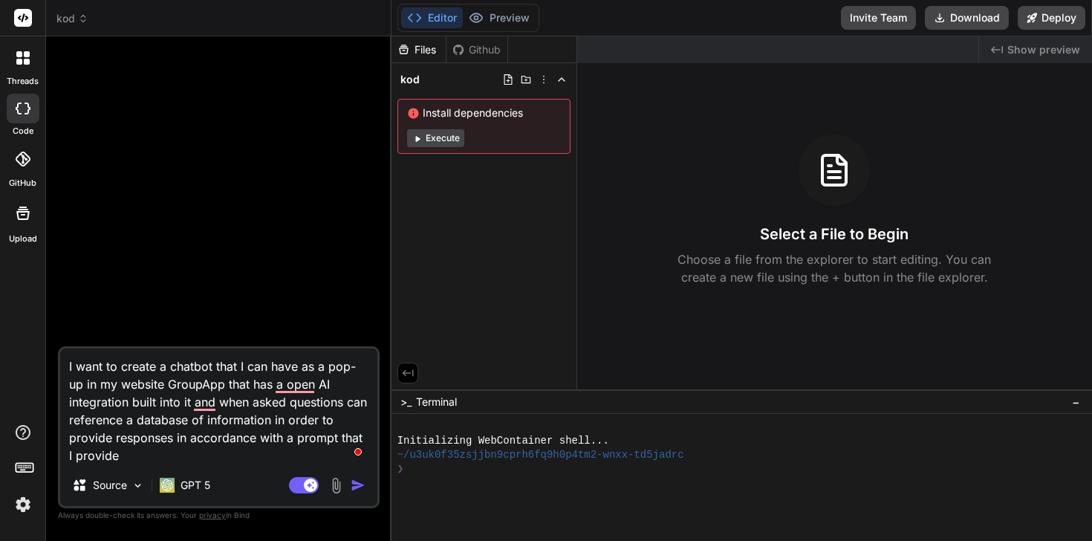
type textarea "x"
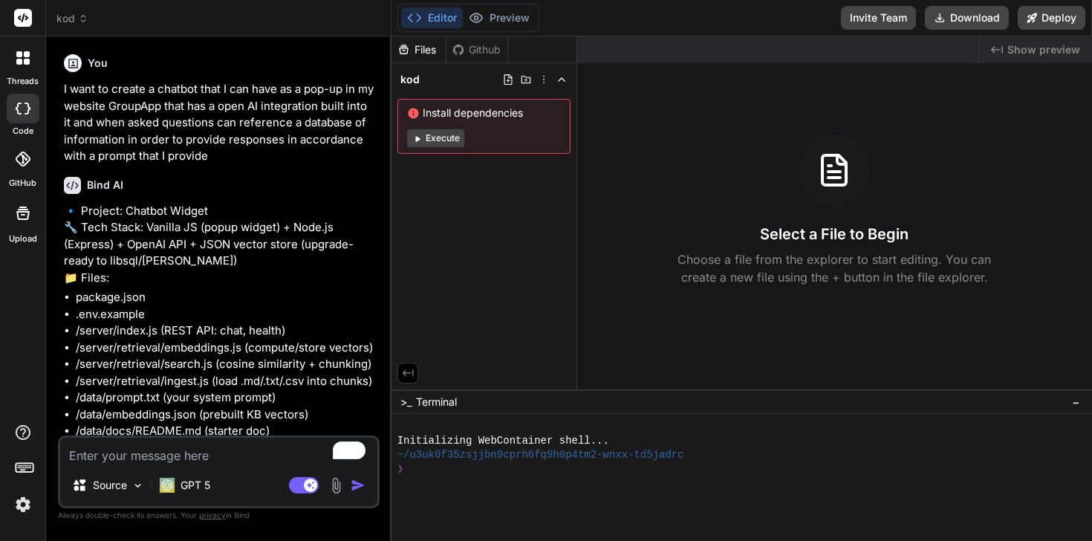
type textarea "x"
